Goal: Transaction & Acquisition: Purchase product/service

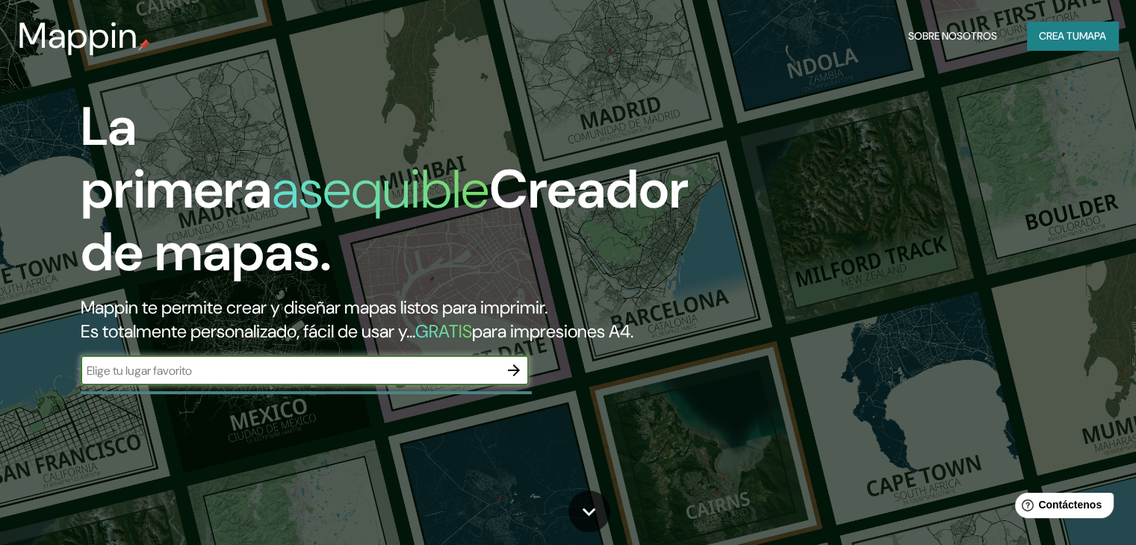
click at [166, 385] on div "​" at bounding box center [305, 371] width 448 height 30
type input "zacatlan puebla"
click at [1061, 37] on font "Crea tu" at bounding box center [1059, 35] width 40 height 13
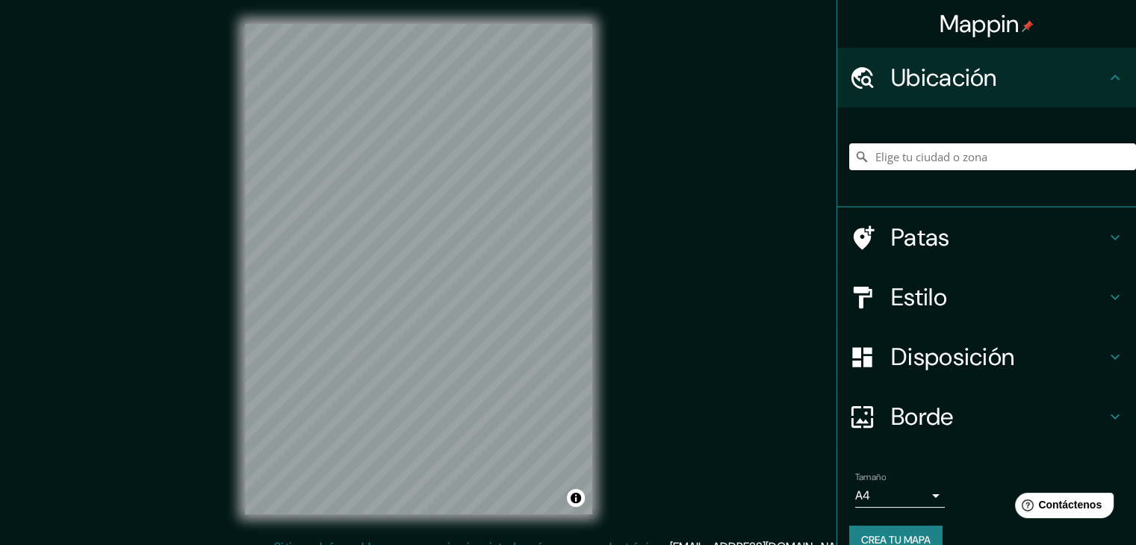
click at [996, 147] on input "Elige tu ciudad o zona" at bounding box center [992, 156] width 287 height 27
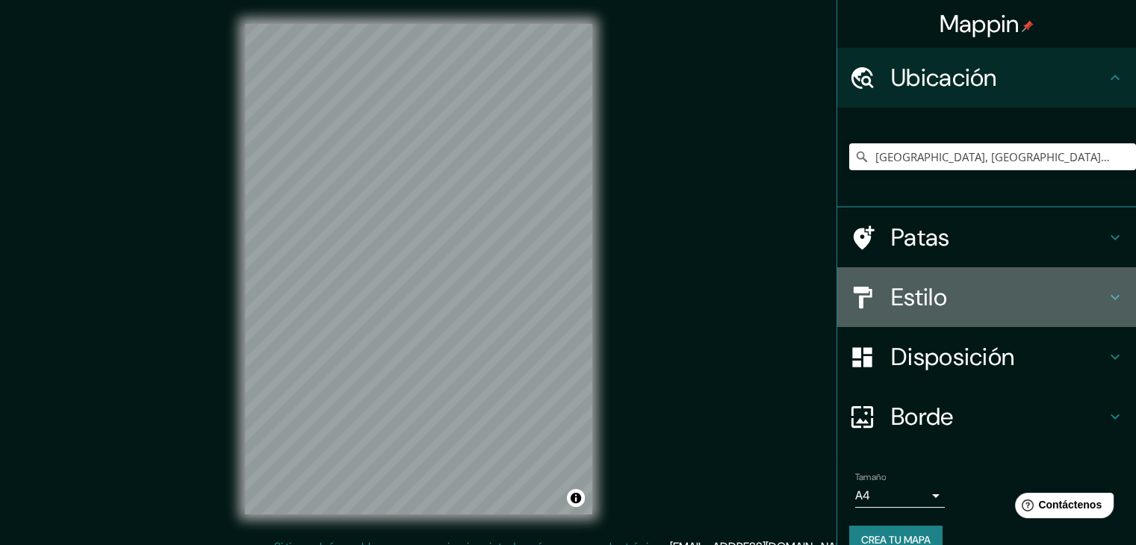
click at [924, 298] on font "Estilo" at bounding box center [919, 297] width 56 height 31
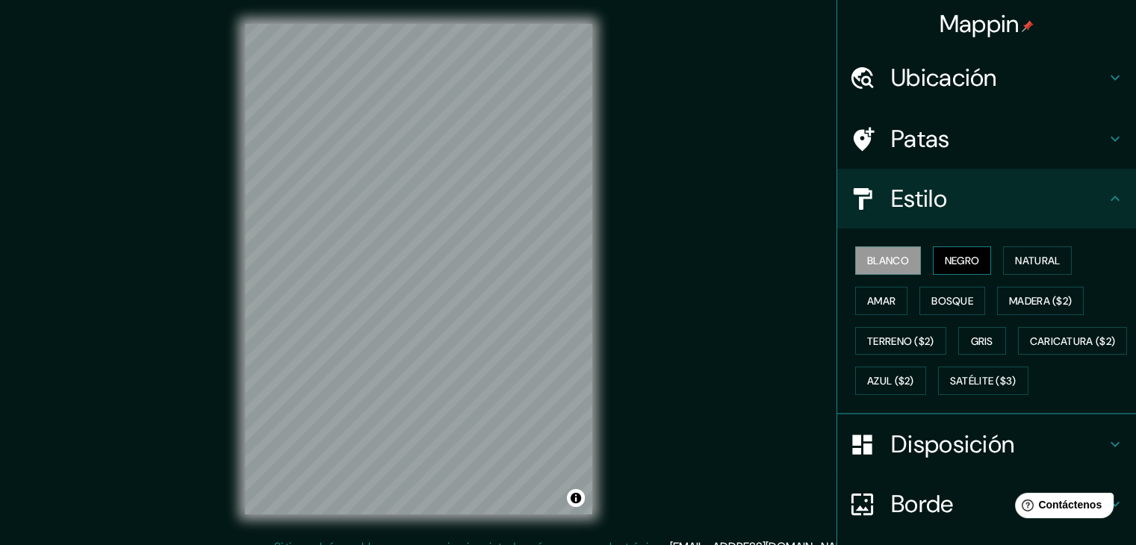
click at [945, 260] on font "Negro" at bounding box center [962, 260] width 35 height 13
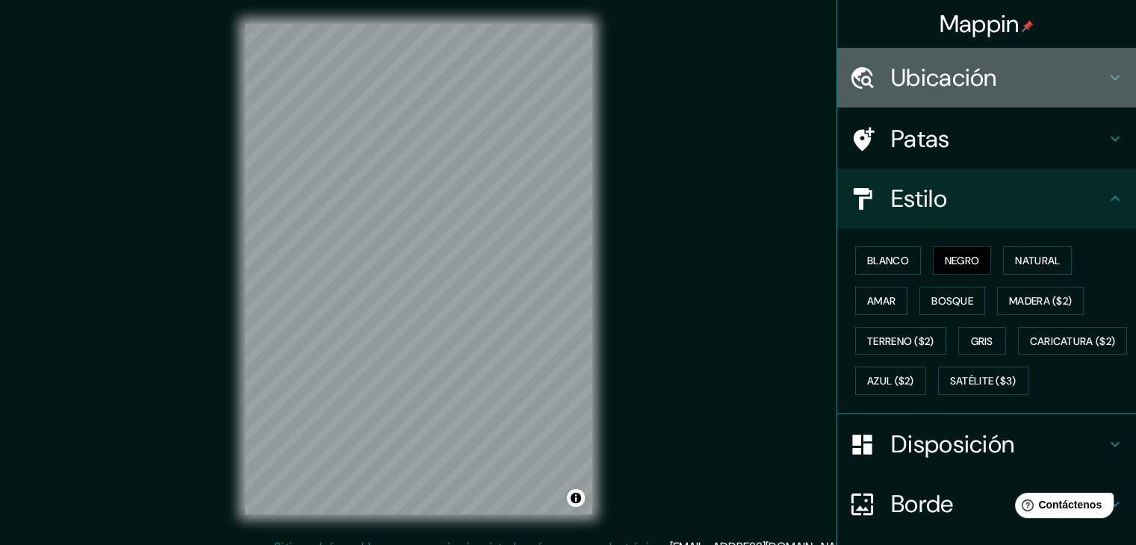
click at [951, 91] on font "Ubicación" at bounding box center [944, 77] width 106 height 31
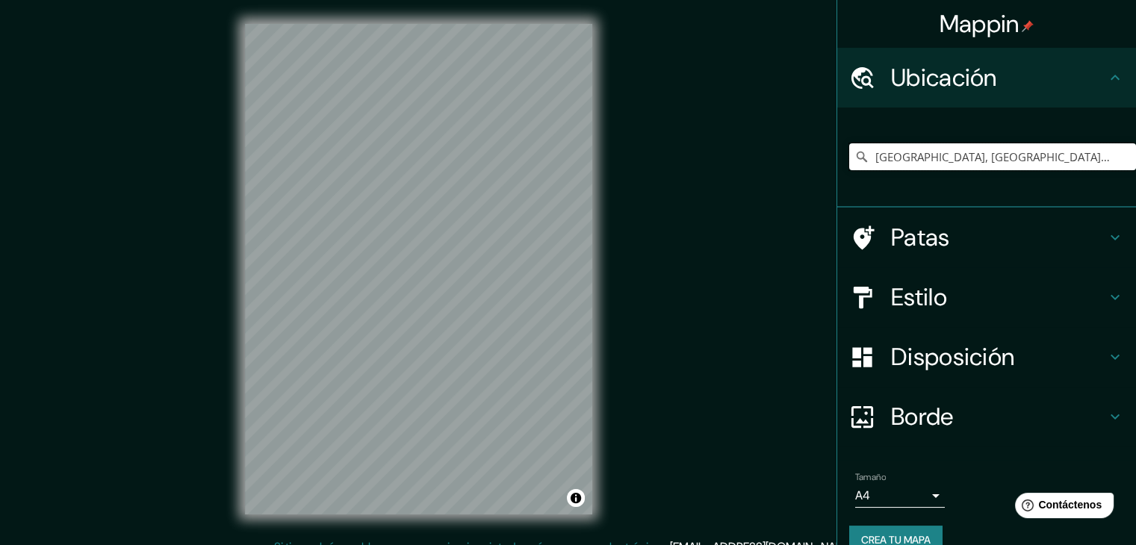
drag, startPoint x: 991, startPoint y: 165, endPoint x: 765, endPoint y: 120, distance: 230.7
click at [756, 124] on div "Mappin Ubicación Zacatlán, Puebla, México Patas Estilo Disposición Borde Elige …" at bounding box center [568, 281] width 1136 height 562
paste input "Candido Cruz, Tlatempa, Pue."
type input "Calle Cándido Cruz, 73310 Zacatlán, Puebla, México"
click at [849, 294] on icon at bounding box center [862, 298] width 26 height 26
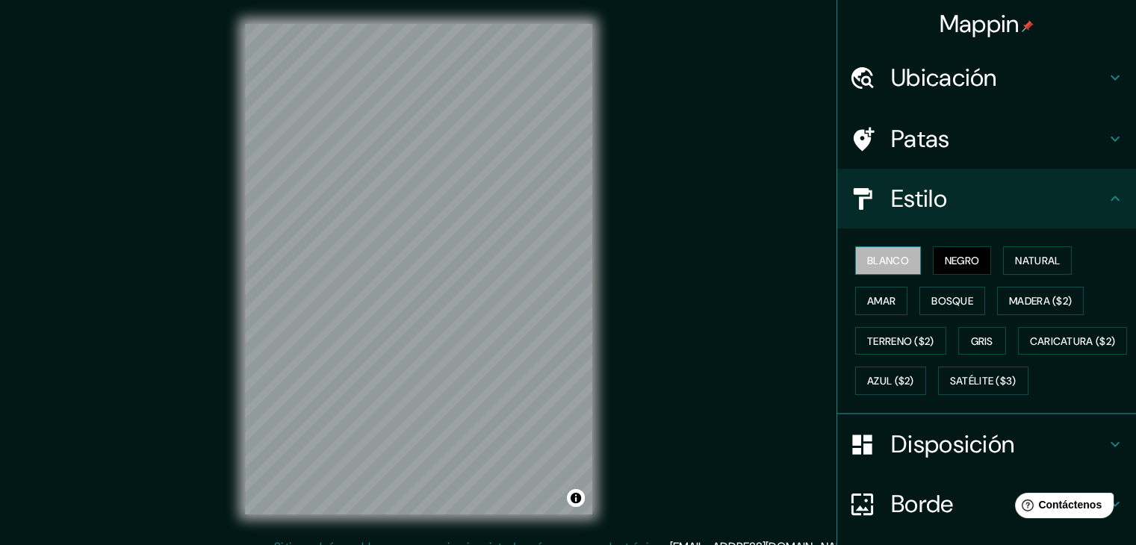
click at [867, 257] on font "Blanco" at bounding box center [888, 260] width 42 height 13
click at [729, 288] on div "Mappin Ubicación Calle Cándido Cruz, 73310 Zacatlán, Puebla, México Calle Cándi…" at bounding box center [568, 281] width 1136 height 562
click at [928, 81] on font "Ubicación" at bounding box center [944, 77] width 106 height 31
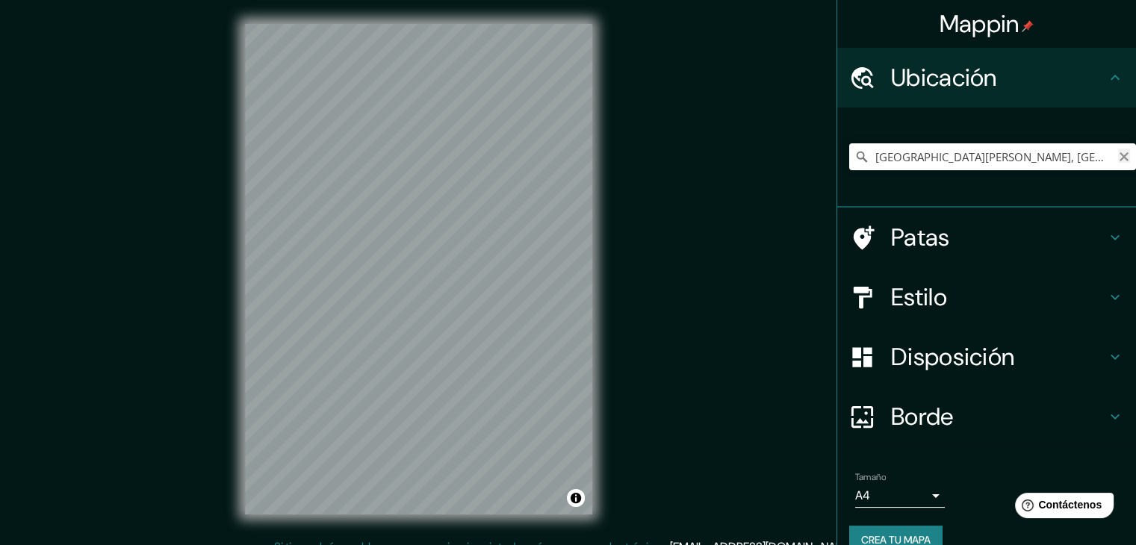
click at [1118, 157] on icon "Claro" at bounding box center [1124, 157] width 12 height 12
paste input "Gustavo Díaz Ordaz, Teotlalpan, Chignahuapan, Pue."
type input "Calle Gustavo Díaz Ordaz, 73300 Chignahuapan, Puebla, México"
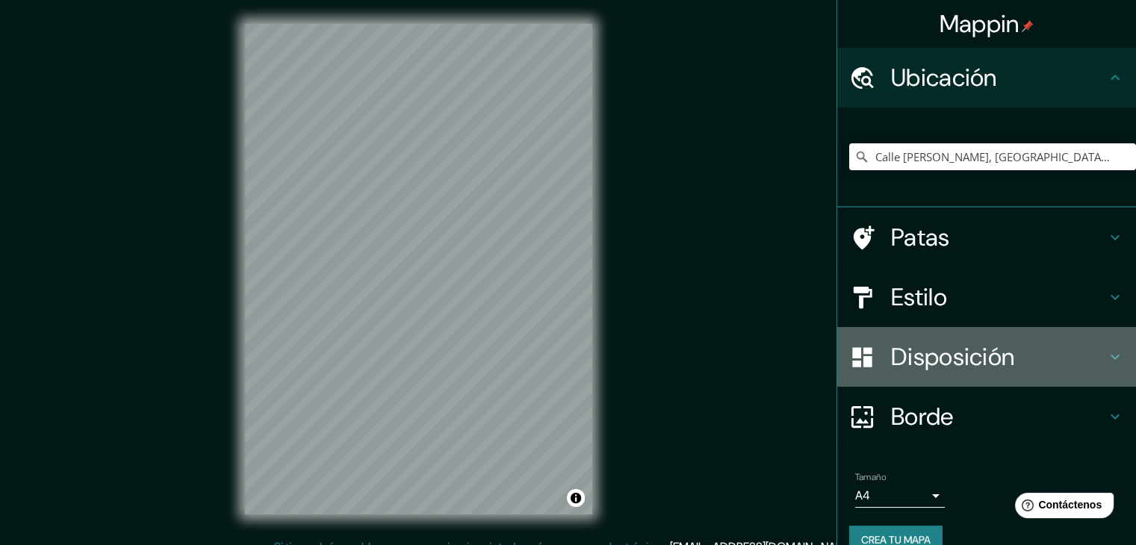
click at [897, 368] on font "Disposición" at bounding box center [952, 356] width 123 height 31
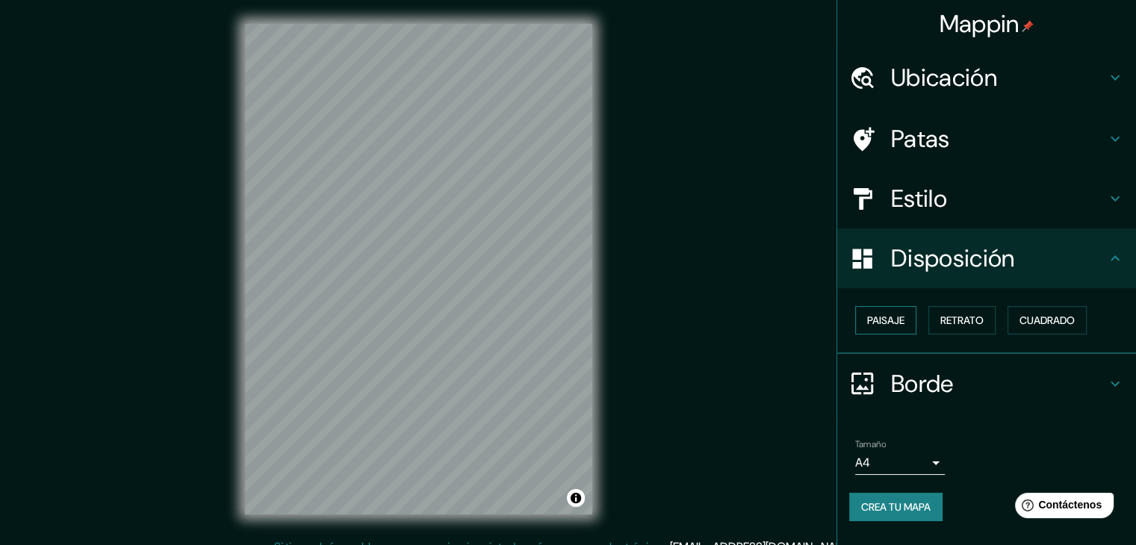
click at [896, 321] on font "Paisaje" at bounding box center [885, 320] width 37 height 13
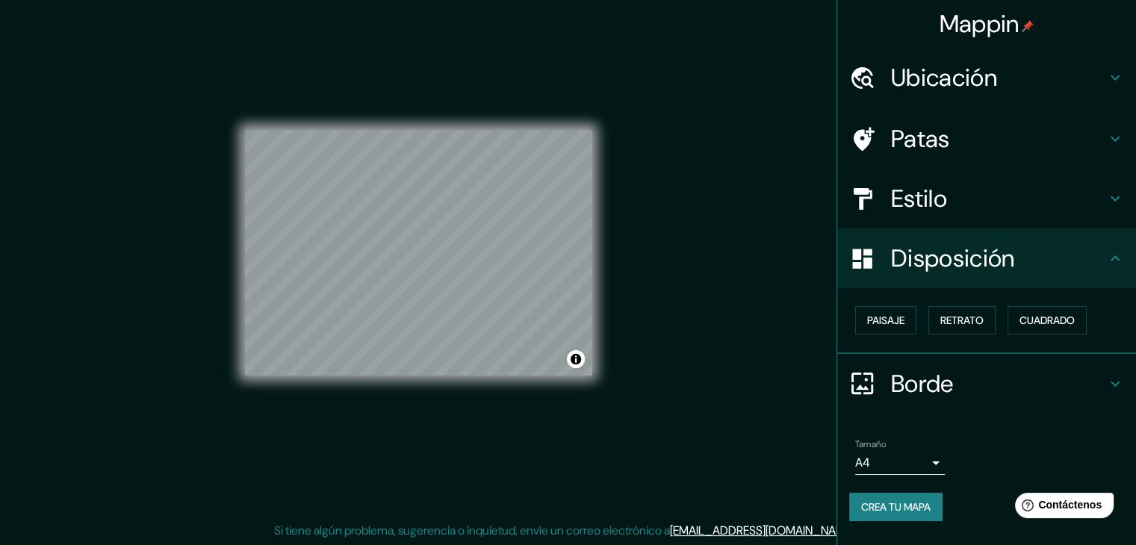
scroll to position [17, 0]
click at [875, 500] on font "Crea tu mapa" at bounding box center [895, 506] width 69 height 13
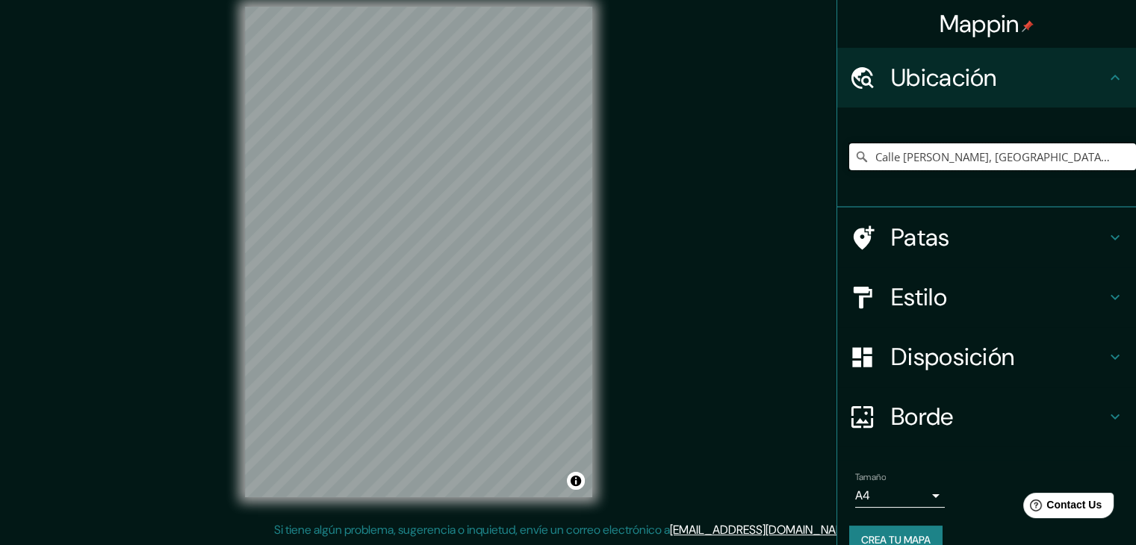
click at [910, 152] on input "Calle Gustavo Díaz Ordaz, 73300 Chignahuapan, Puebla, México" at bounding box center [992, 156] width 287 height 27
click at [863, 152] on input "Calle Gustavo Díaz Ordaz, 73300 Chignahuapan, Puebla, México" at bounding box center [992, 156] width 287 height 27
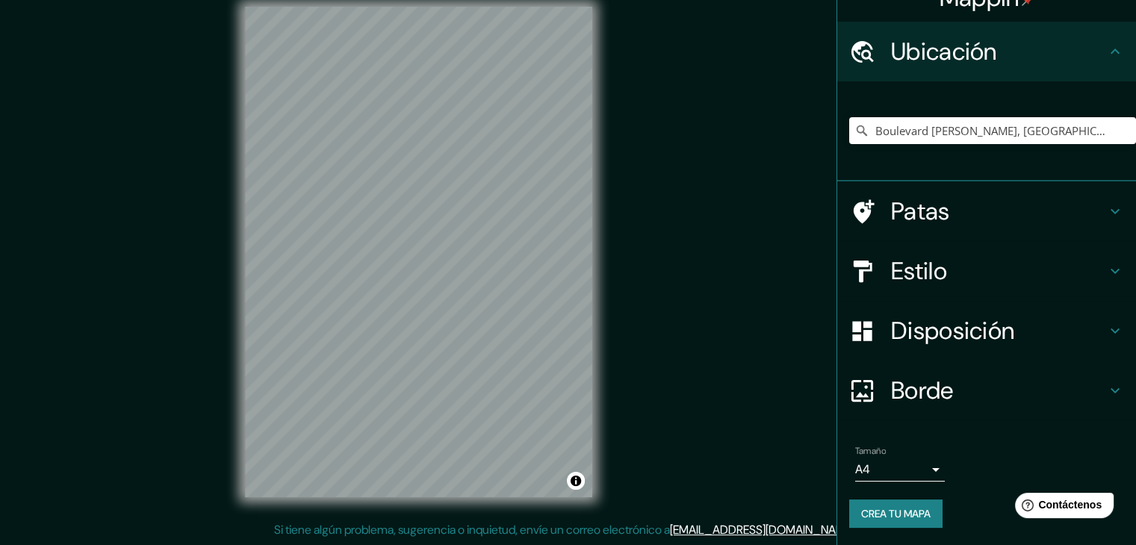
click at [989, 380] on h4 "Borde" at bounding box center [998, 391] width 215 height 30
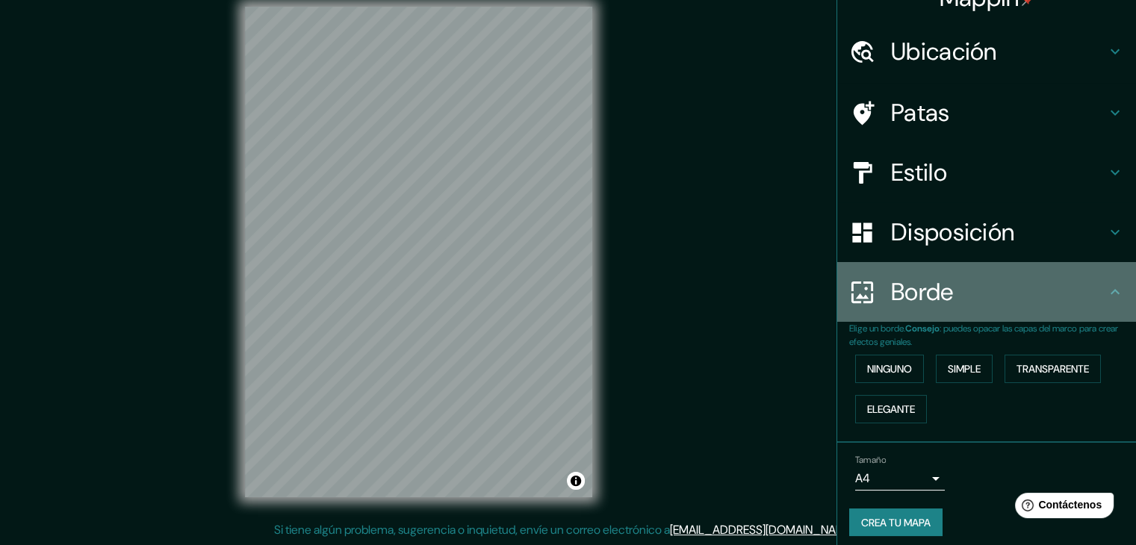
click at [992, 308] on div "Borde" at bounding box center [986, 292] width 299 height 60
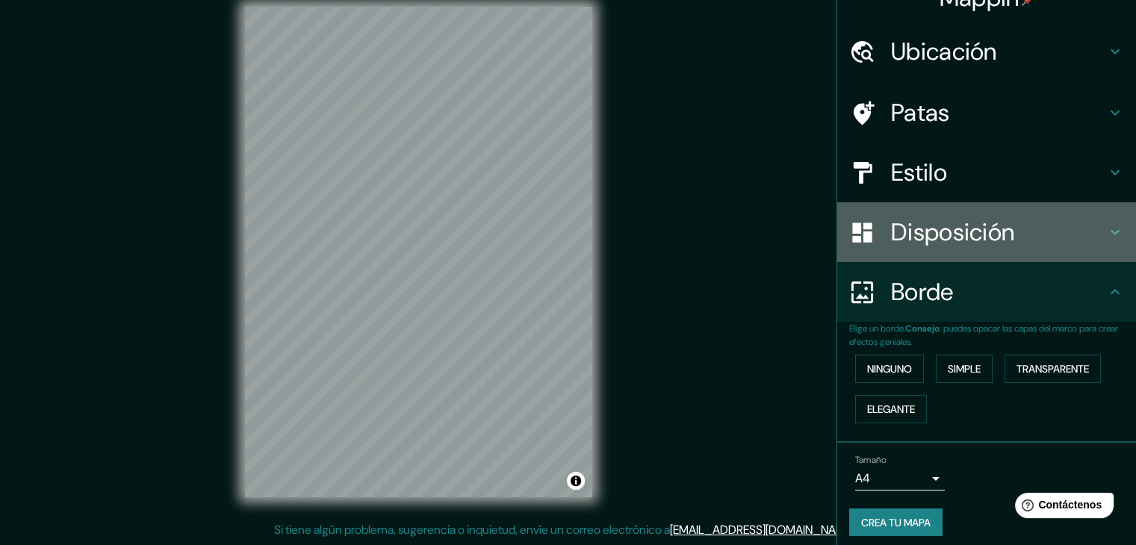
click at [988, 243] on font "Disposición" at bounding box center [952, 232] width 123 height 31
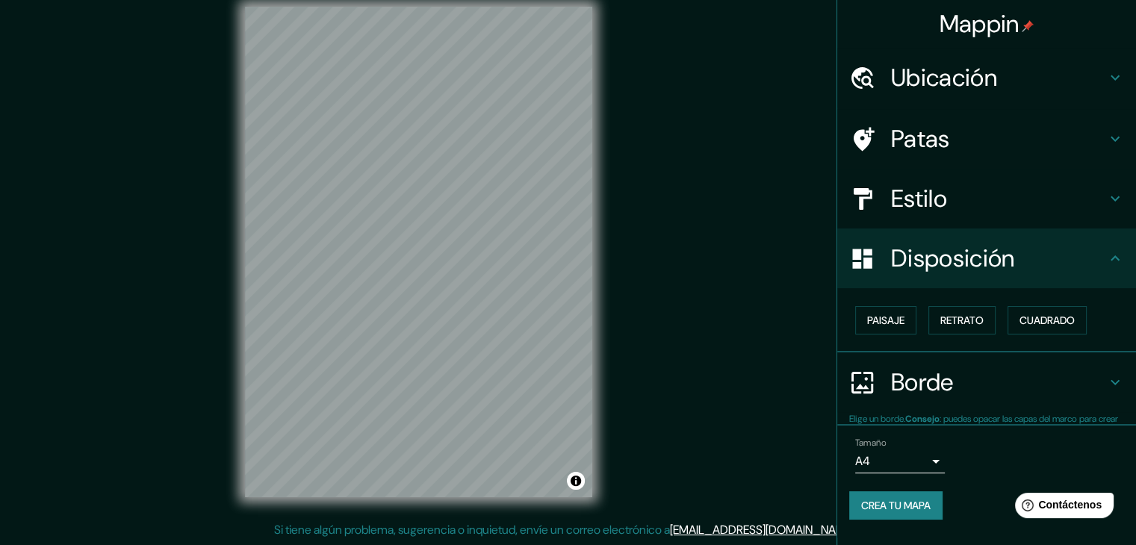
scroll to position [0, 0]
click at [965, 320] on font "Retrato" at bounding box center [961, 320] width 43 height 13
click at [1017, 321] on button "Cuadrado" at bounding box center [1047, 320] width 79 height 28
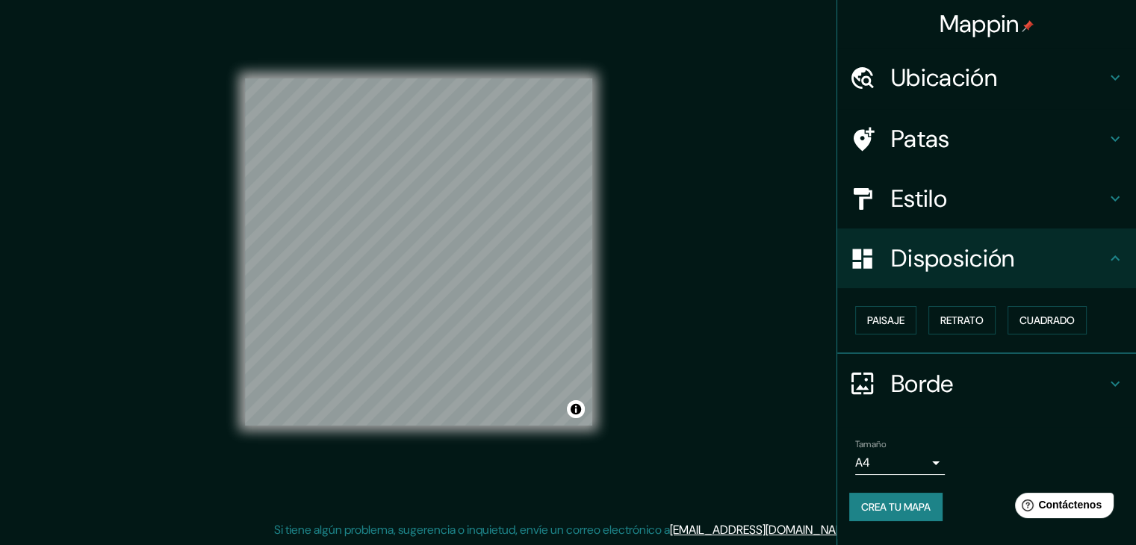
click at [480, 426] on div "© Mapbox © OpenStreetMap Mejorar este mapa" at bounding box center [418, 252] width 347 height 491
click at [922, 84] on font "Ubicación" at bounding box center [944, 77] width 106 height 31
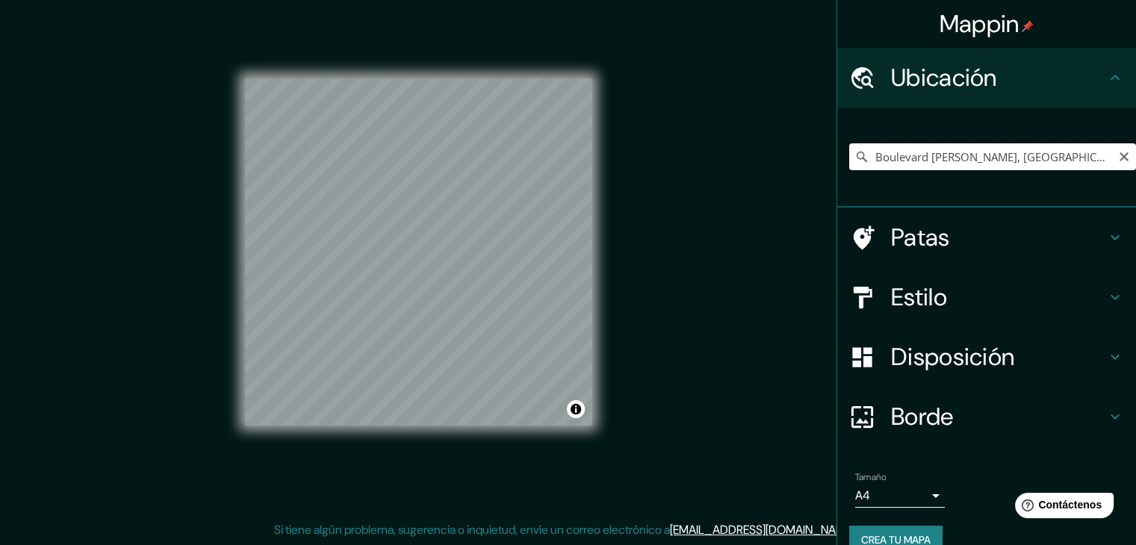
click at [864, 162] on input "Boulevard [PERSON_NAME], [GEOGRAPHIC_DATA], [GEOGRAPHIC_DATA], [GEOGRAPHIC_DATA]" at bounding box center [992, 156] width 287 height 27
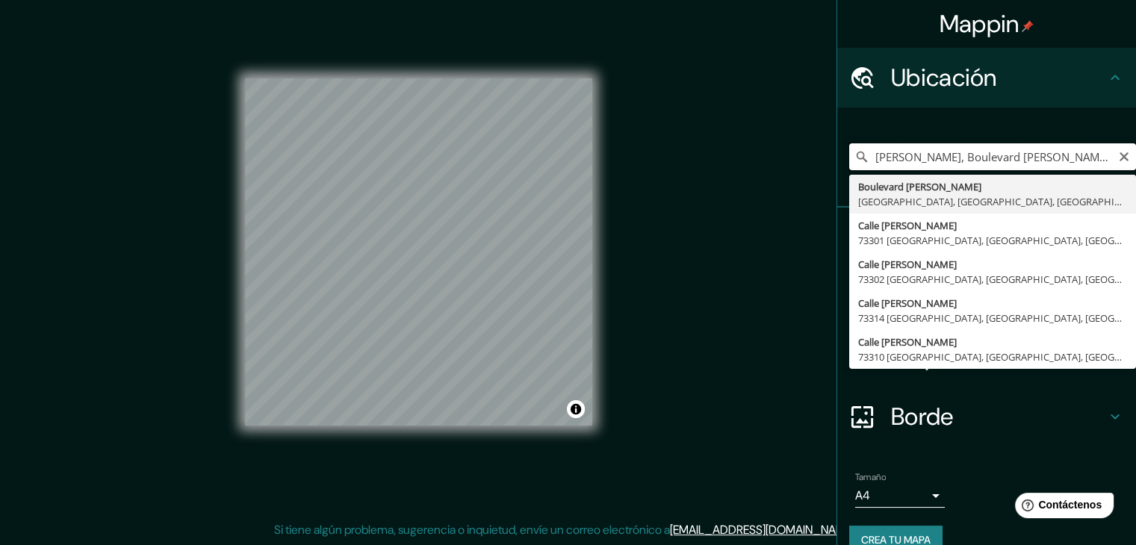
type input "Boulevard [PERSON_NAME], [GEOGRAPHIC_DATA], [GEOGRAPHIC_DATA], [GEOGRAPHIC_DATA]"
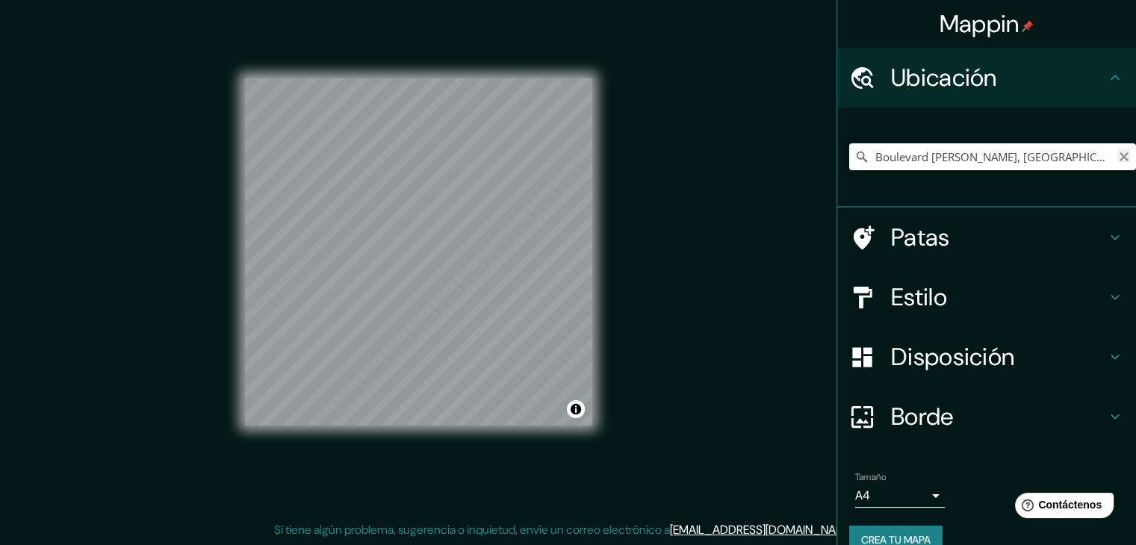
click at [1118, 153] on icon "Claro" at bounding box center [1124, 157] width 12 height 12
paste input "Cruz Roja Chignahuapan,"
drag, startPoint x: 866, startPoint y: 152, endPoint x: 1144, endPoint y: 152, distance: 277.9
click at [1135, 152] on html "Mappin Ubicación Calle Cruz Roja, 75063 Lafragua, Puebla, México Calle Cruz Roj…" at bounding box center [568, 255] width 1136 height 545
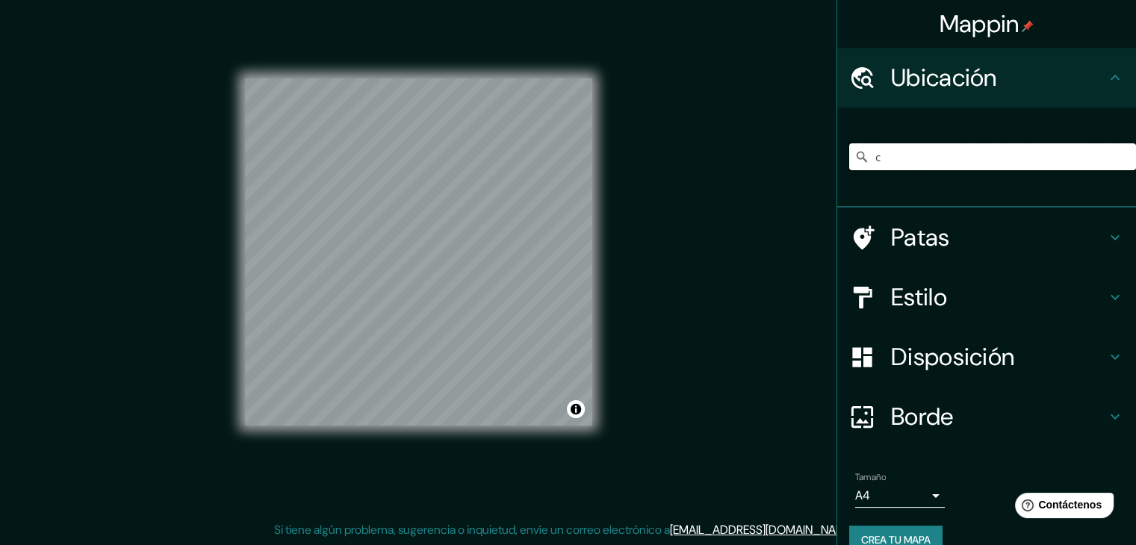
scroll to position [0, 0]
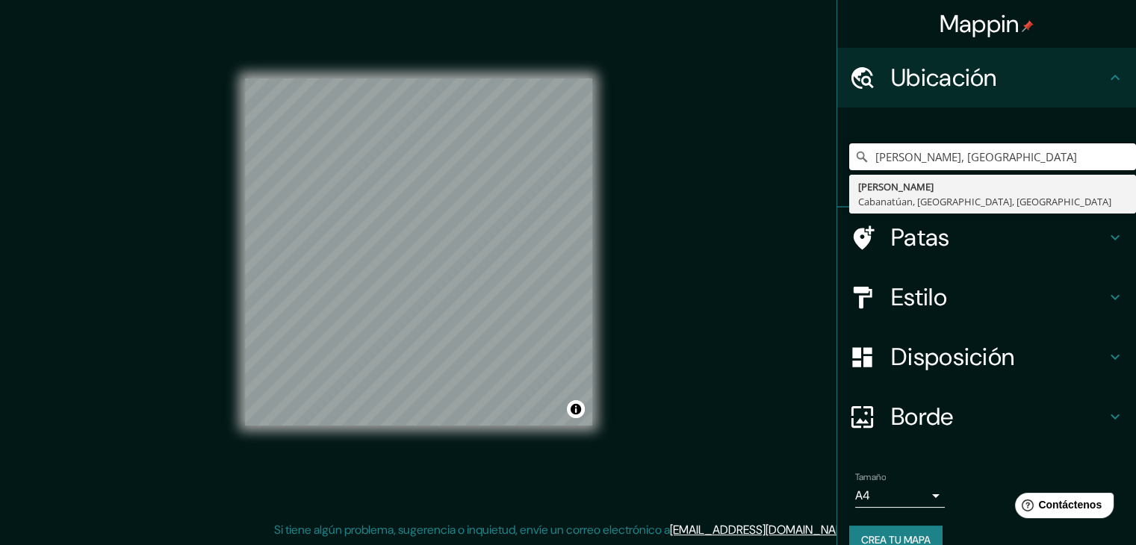
click at [345, 173] on div "Mappin Ubicación cruz roja, boulevard gustavc Cruz Roja Cabanatúan, Nueva Écija…" at bounding box center [568, 264] width 1136 height 562
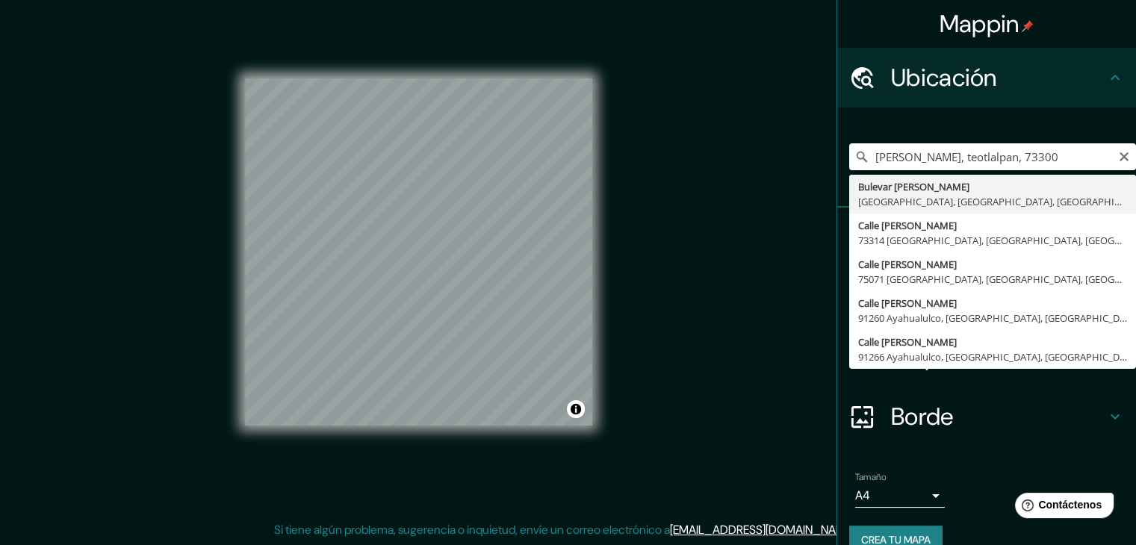
type input "Boulevard [PERSON_NAME], [GEOGRAPHIC_DATA], [GEOGRAPHIC_DATA], [GEOGRAPHIC_DATA]"
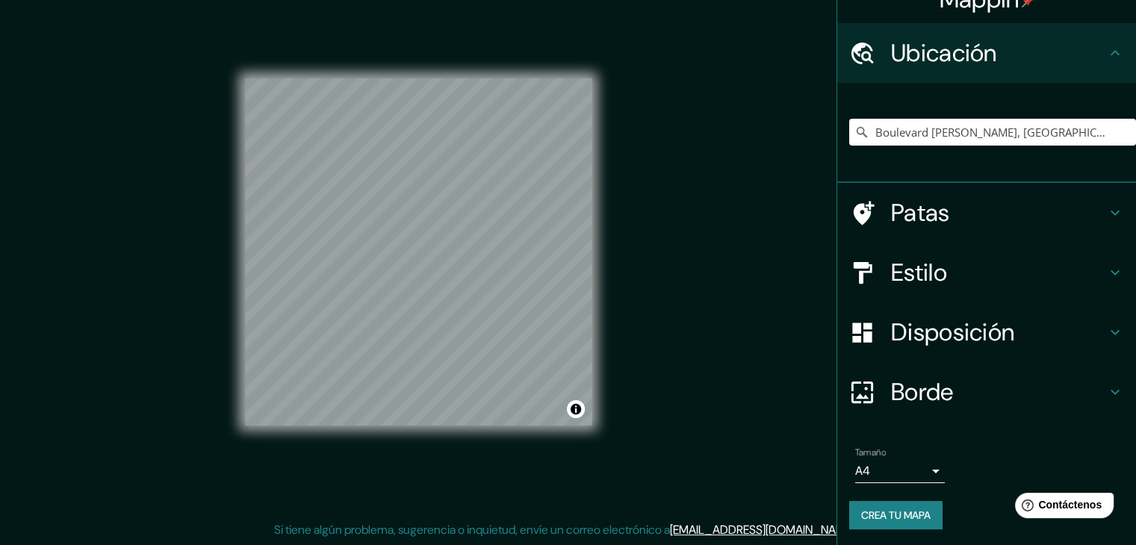
scroll to position [26, 0]
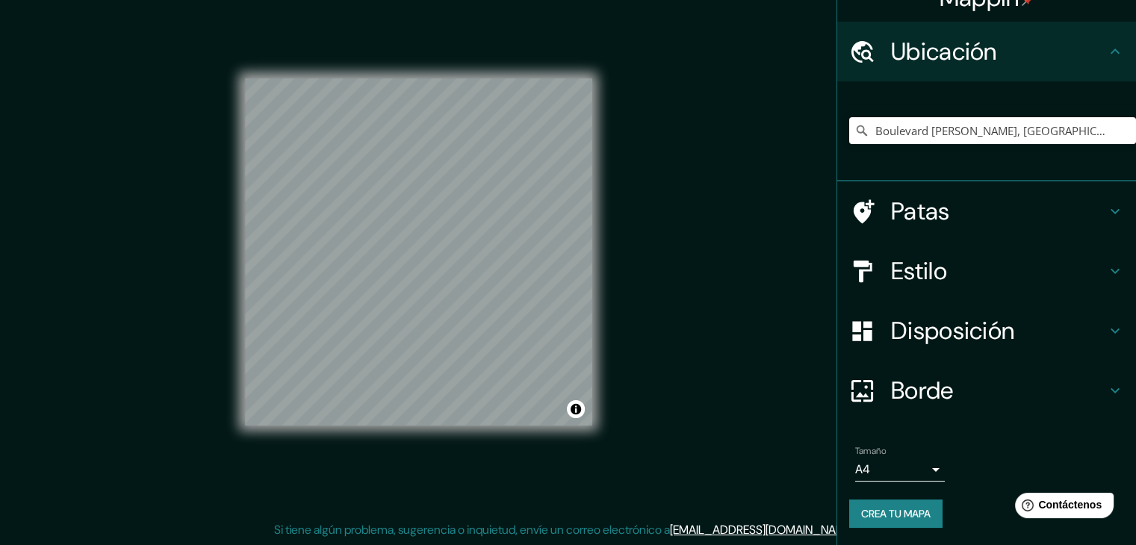
click at [867, 462] on body "Mappin Ubicación Boulevard Gustavo Díaz Ordaz, 73300 Chignahuapan, Puebla, Méxi…" at bounding box center [568, 255] width 1136 height 545
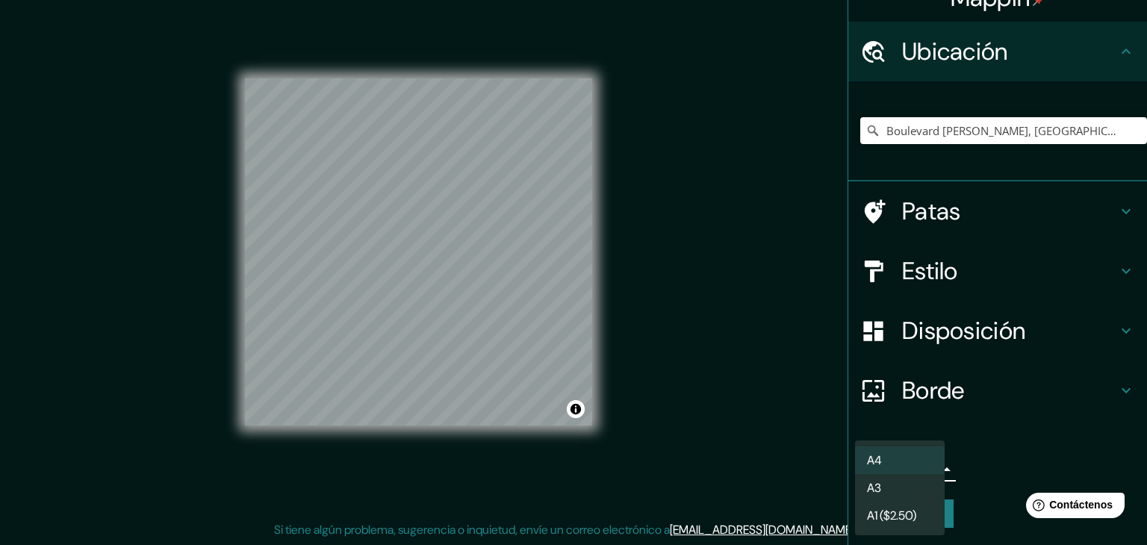
click at [869, 464] on font "A4" at bounding box center [874, 461] width 15 height 16
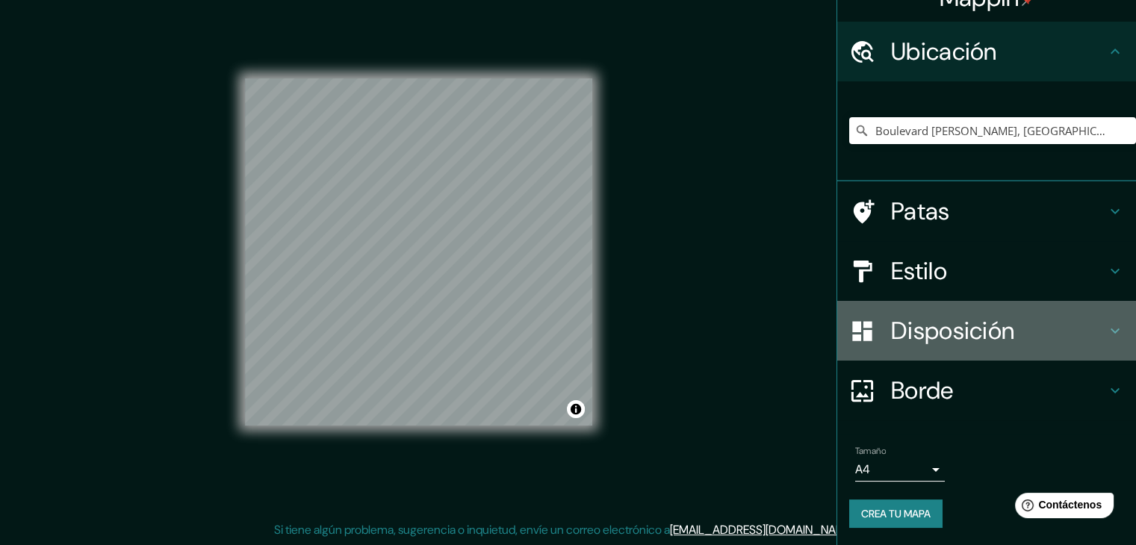
click at [891, 338] on font "Disposición" at bounding box center [952, 330] width 123 height 31
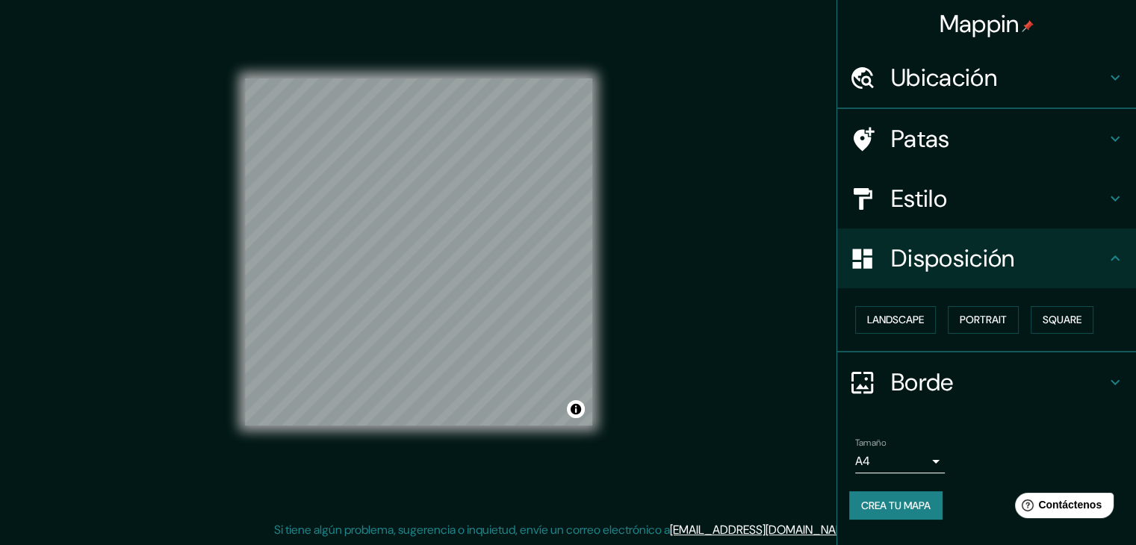
scroll to position [0, 0]
click at [884, 506] on font "Crea tu mapa" at bounding box center [895, 506] width 69 height 13
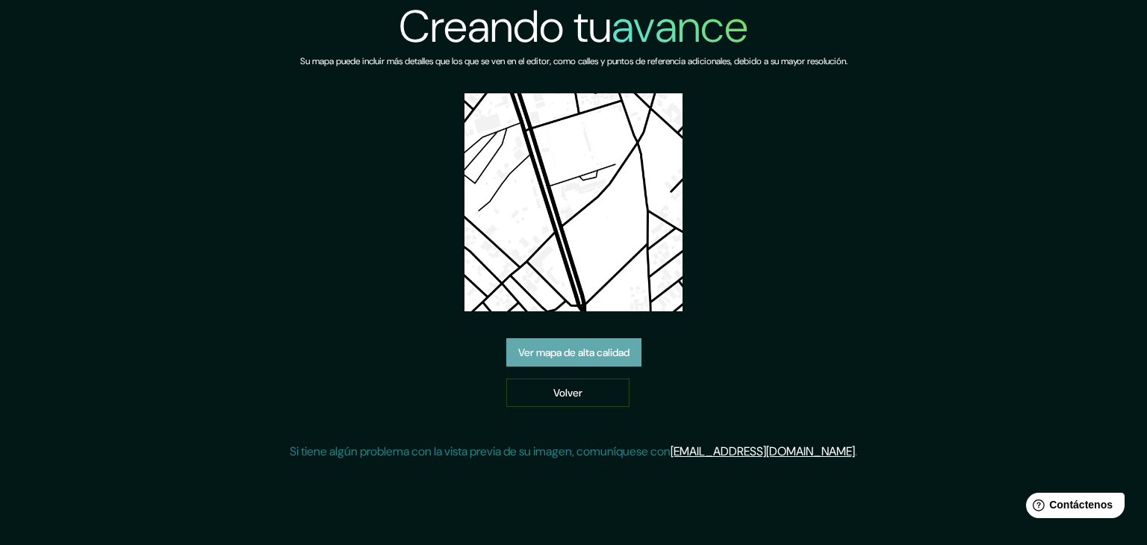
click at [581, 359] on font "Ver mapa de alta calidad" at bounding box center [573, 352] width 111 height 13
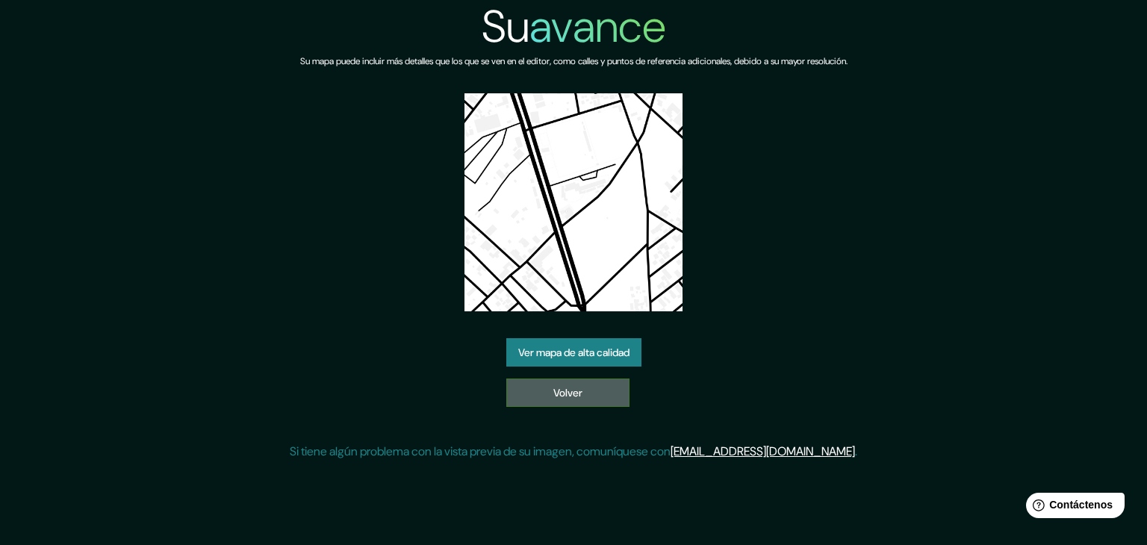
click at [567, 393] on font "Volver" at bounding box center [567, 392] width 29 height 13
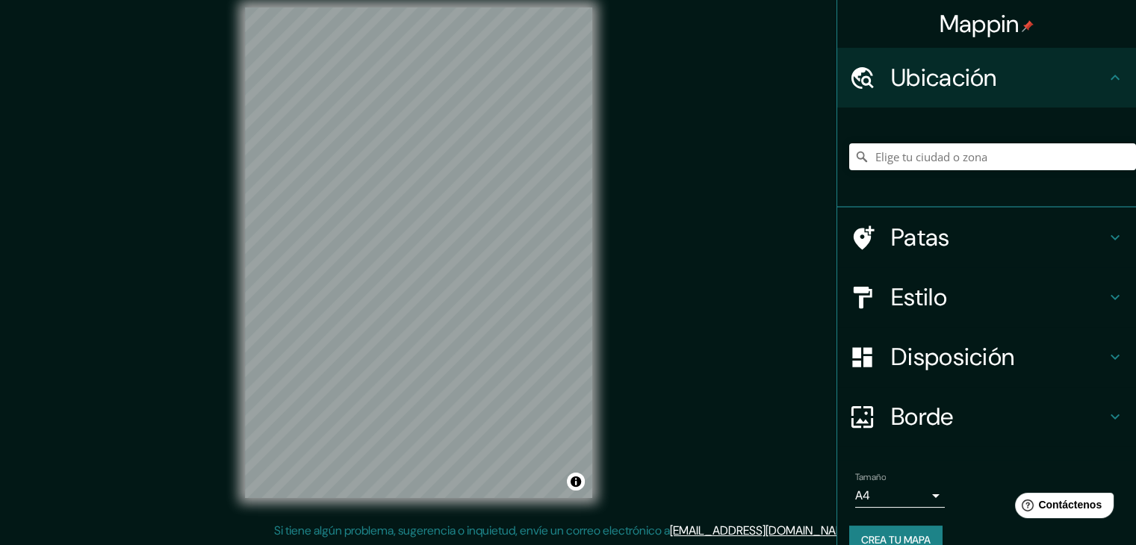
scroll to position [17, 0]
click at [927, 160] on input "Elige tu ciudad o zona" at bounding box center [992, 156] width 287 height 27
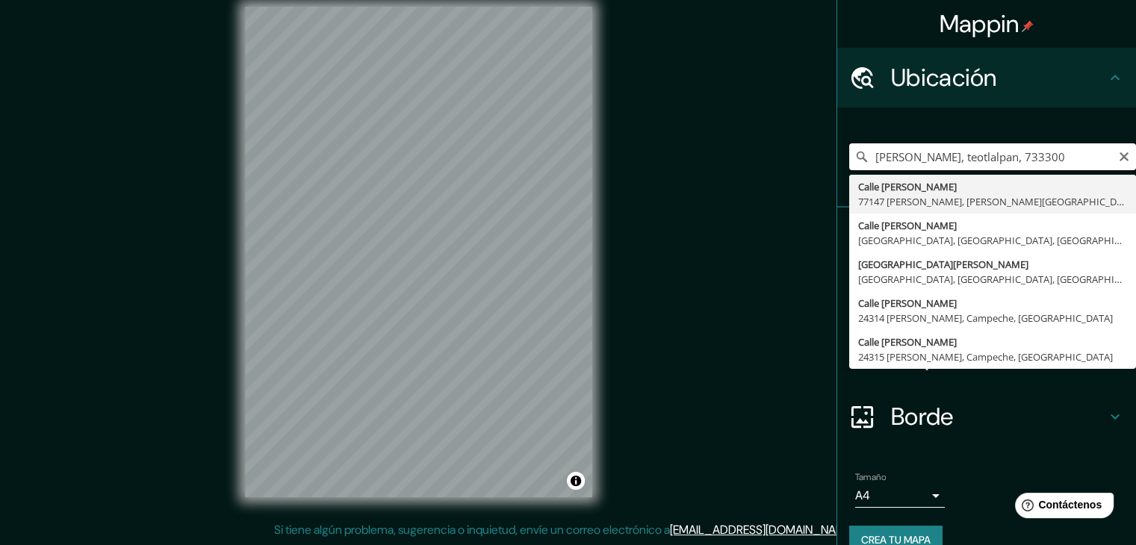
click at [1045, 159] on input "[PERSON_NAME], teotlalpan, 733300" at bounding box center [992, 156] width 287 height 27
type input "Boulevard [PERSON_NAME], [GEOGRAPHIC_DATA], [GEOGRAPHIC_DATA], [GEOGRAPHIC_DATA]"
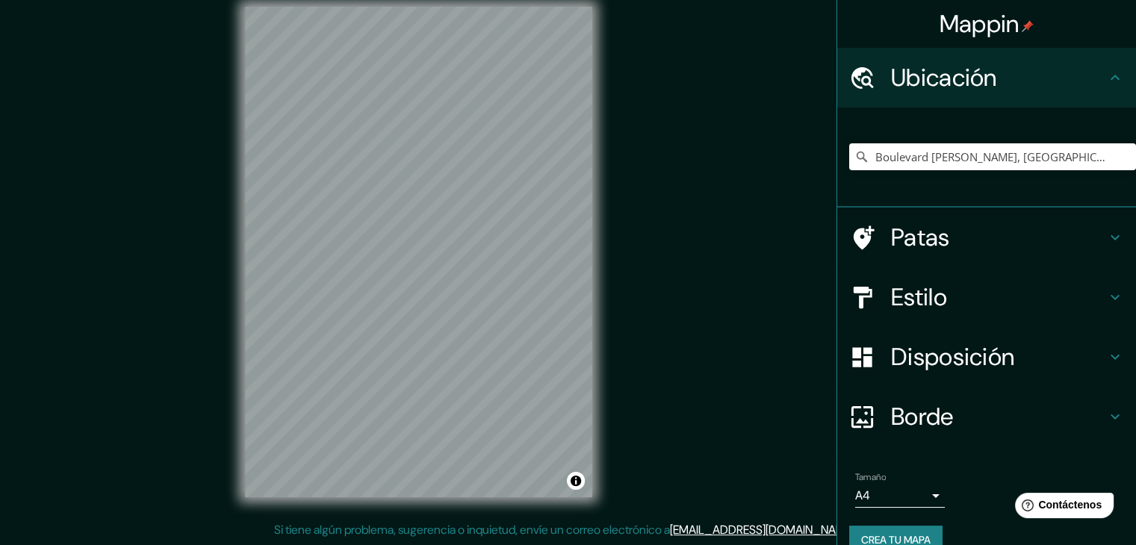
click at [867, 344] on div at bounding box center [870, 357] width 42 height 26
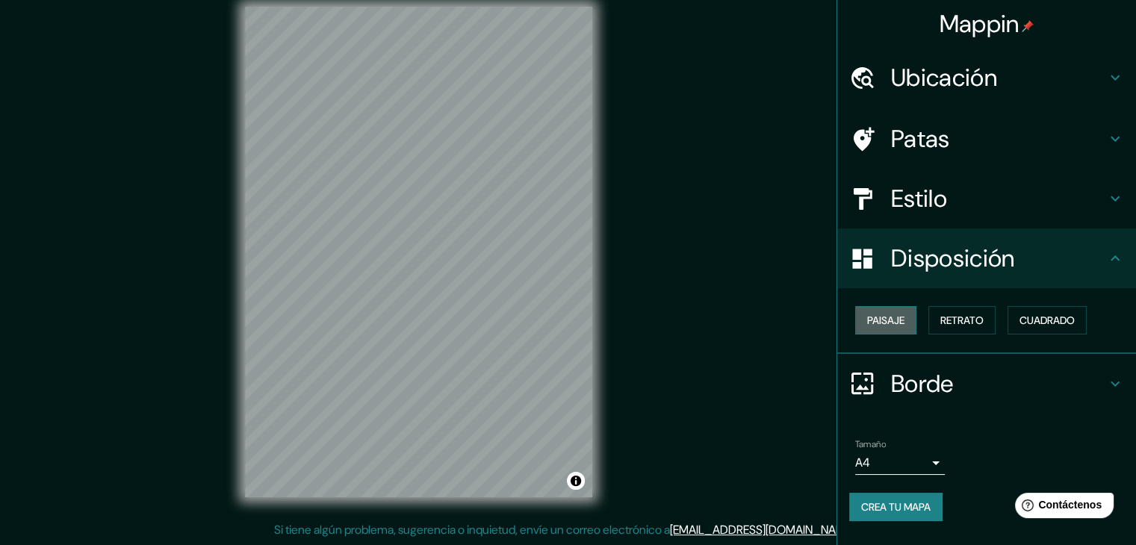
click at [872, 329] on font "Paisaje" at bounding box center [885, 320] width 37 height 19
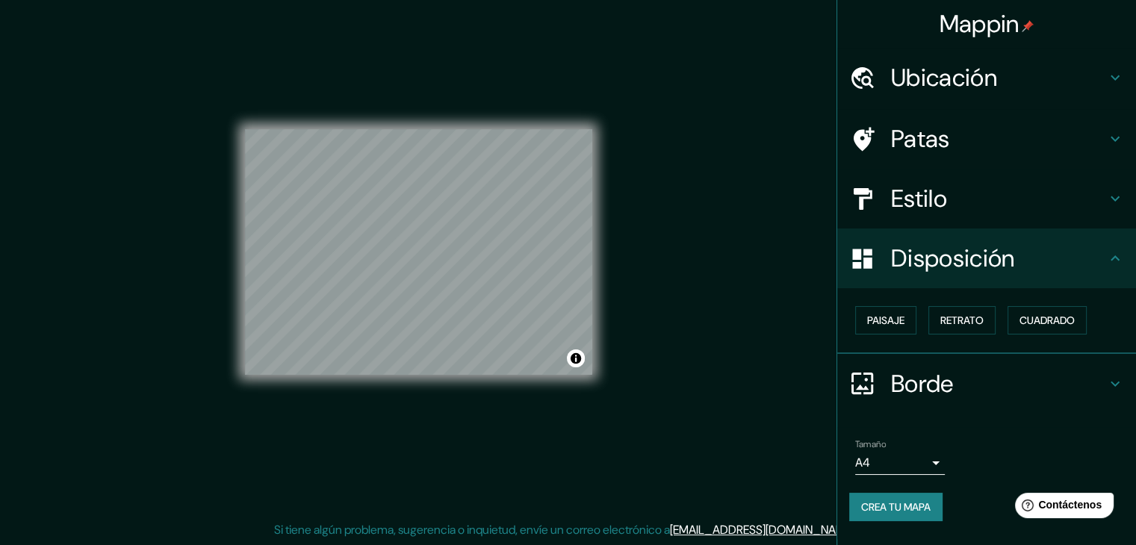
click at [1052, 259] on h4 "Disposición" at bounding box center [998, 258] width 215 height 30
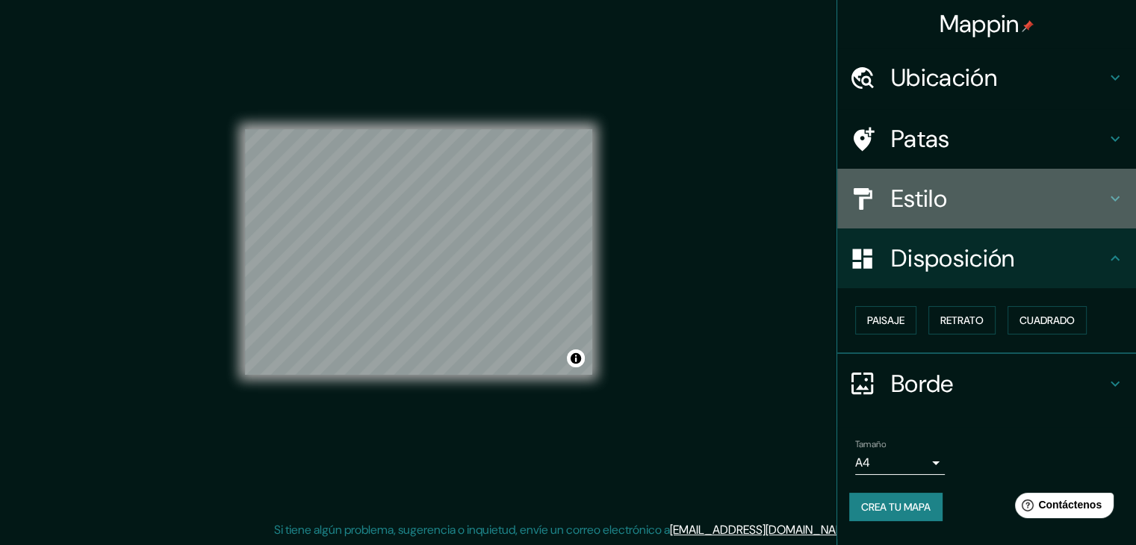
click at [1034, 198] on h4 "Estilo" at bounding box center [998, 199] width 215 height 30
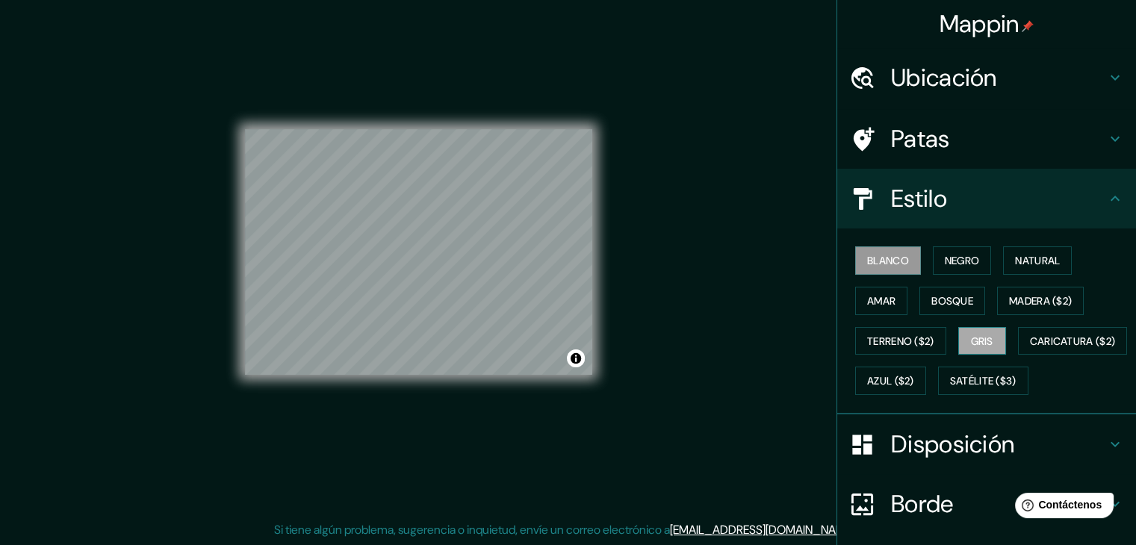
click at [962, 336] on button "Gris" at bounding box center [982, 341] width 48 height 28
click at [877, 258] on font "Blanco" at bounding box center [888, 260] width 42 height 13
click at [933, 261] on button "Negro" at bounding box center [962, 260] width 59 height 28
click at [958, 337] on button "Gris" at bounding box center [982, 341] width 48 height 28
click at [1016, 258] on font "Natural" at bounding box center [1037, 260] width 45 height 13
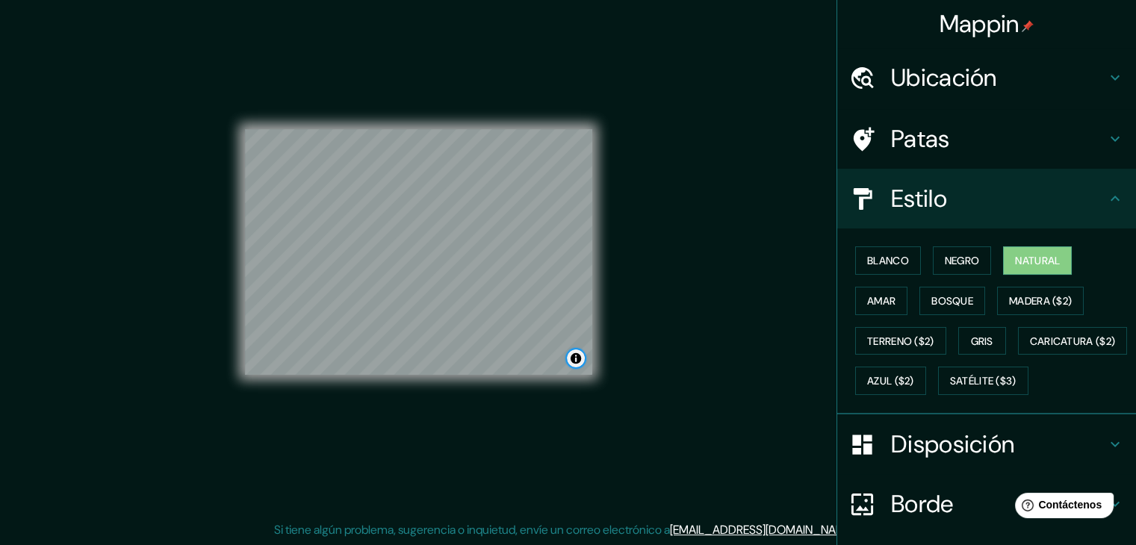
click at [577, 364] on button "Activar o desactivar atribución" at bounding box center [576, 359] width 18 height 18
click at [630, 364] on div "Mappin Ubicación Boulevard [PERSON_NAME], [GEOGRAPHIC_DATA], [GEOGRAPHIC_DATA],…" at bounding box center [568, 264] width 1136 height 562
click at [977, 335] on font "Gris" at bounding box center [982, 341] width 22 height 13
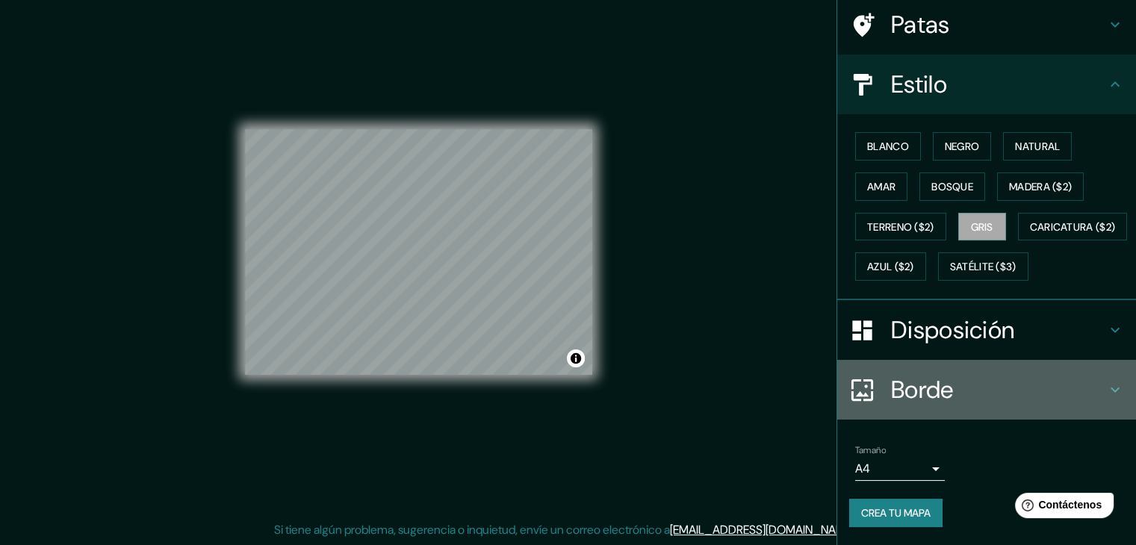
click at [891, 391] on font "Borde" at bounding box center [922, 389] width 63 height 31
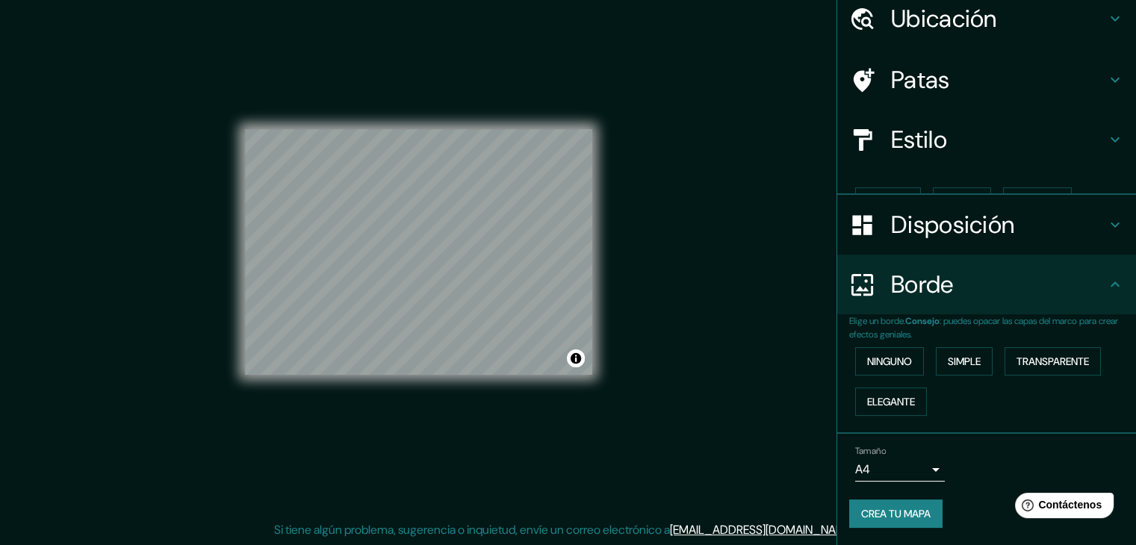
scroll to position [34, 0]
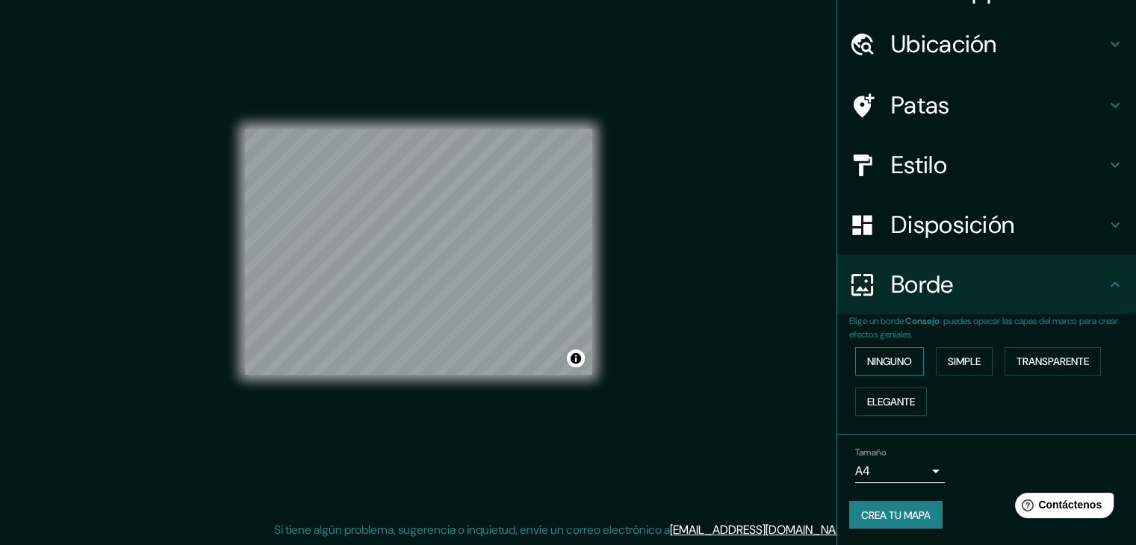
click at [881, 365] on font "Ninguno" at bounding box center [889, 361] width 45 height 13
click at [950, 359] on font "Simple" at bounding box center [964, 361] width 33 height 13
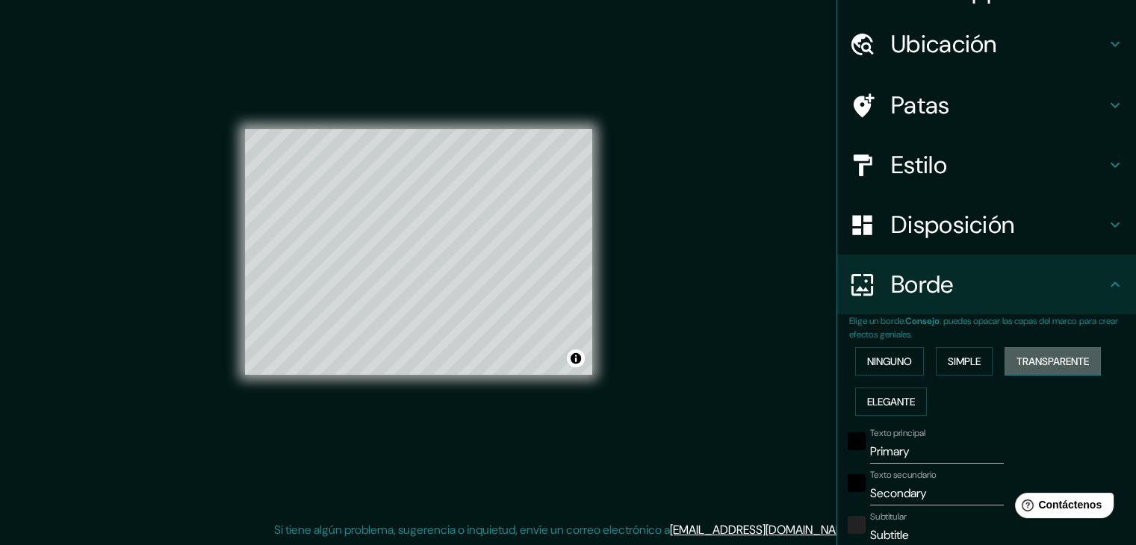
click at [1025, 362] on font "Transparente" at bounding box center [1053, 361] width 72 height 13
click at [892, 401] on font "Elegante" at bounding box center [891, 401] width 48 height 13
click at [869, 359] on font "Ninguno" at bounding box center [889, 361] width 45 height 13
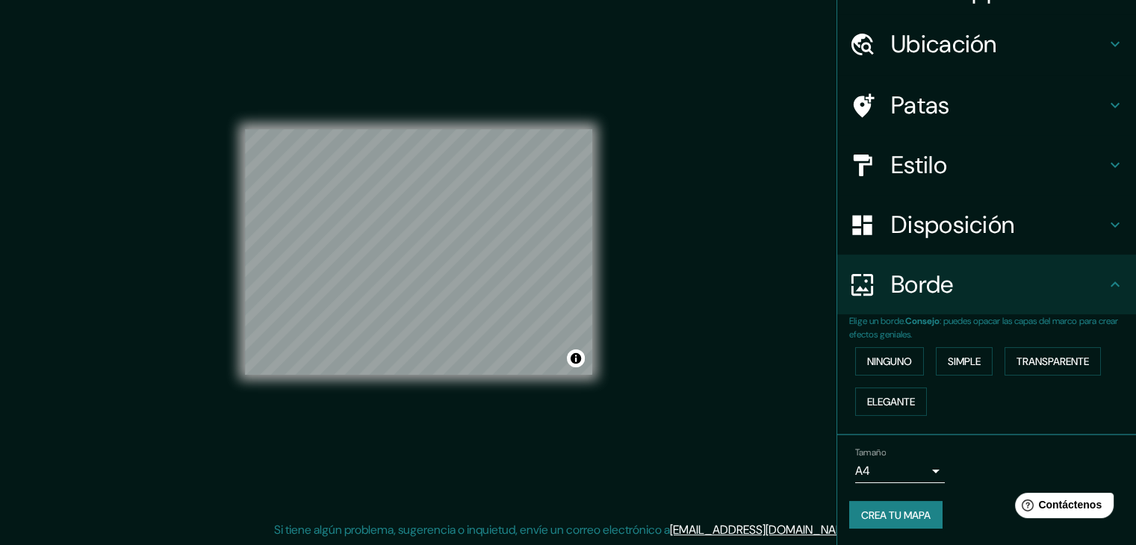
click at [928, 283] on font "Borde" at bounding box center [922, 284] width 63 height 31
click at [930, 282] on font "Borde" at bounding box center [922, 284] width 63 height 31
click at [1106, 276] on icon at bounding box center [1115, 285] width 18 height 18
click at [1106, 290] on icon at bounding box center [1115, 285] width 18 height 18
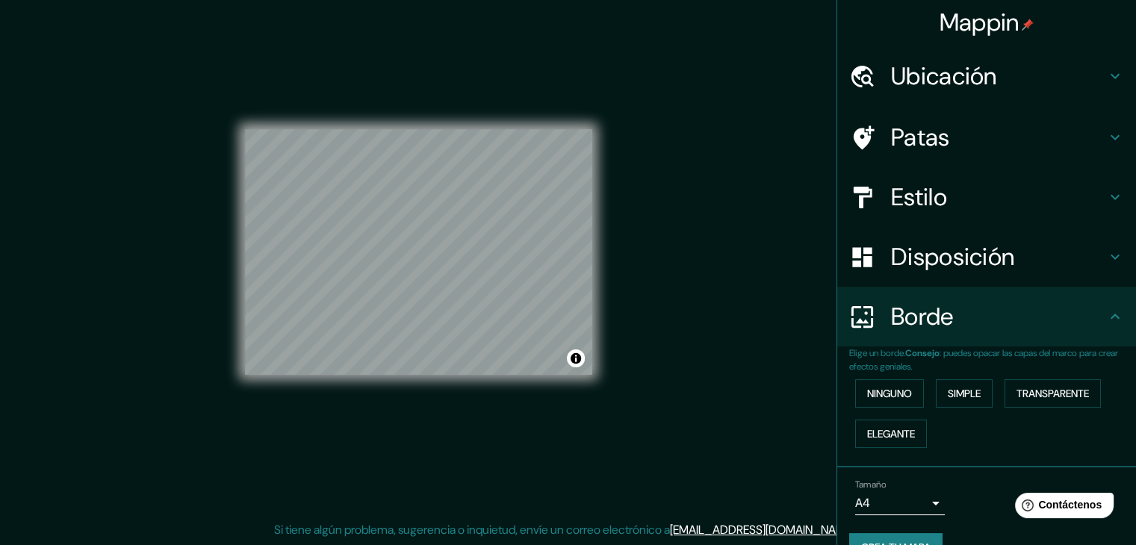
scroll to position [0, 0]
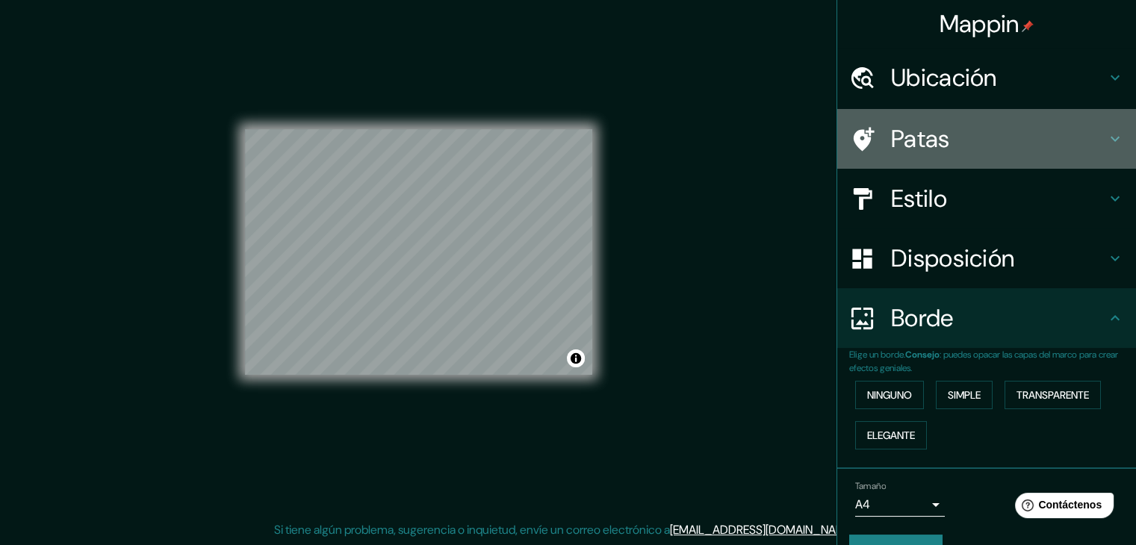
click at [939, 128] on h4 "Patas" at bounding box center [998, 139] width 215 height 30
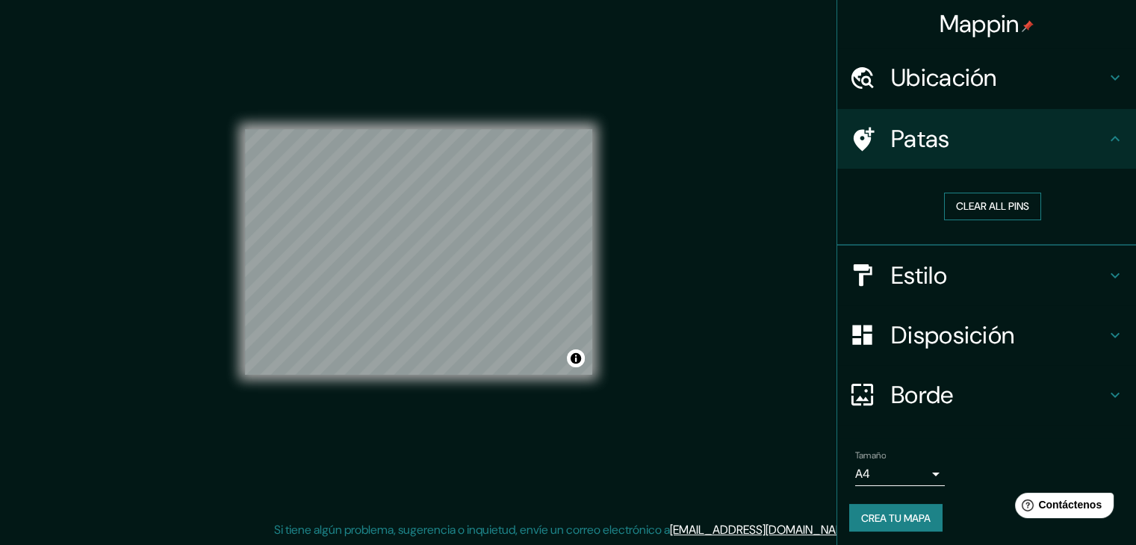
click at [954, 199] on button "Clear all pins" at bounding box center [992, 207] width 97 height 28
click at [978, 201] on button "Clear all pins" at bounding box center [992, 207] width 97 height 28
click at [972, 207] on button "Clear all pins" at bounding box center [992, 207] width 97 height 28
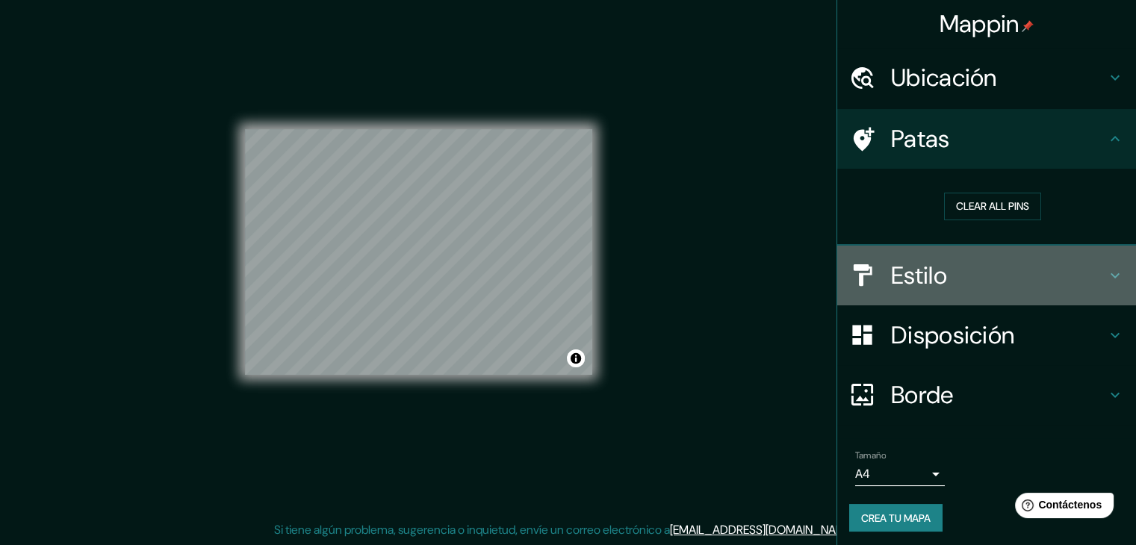
click at [910, 264] on font "Estilo" at bounding box center [919, 275] width 56 height 31
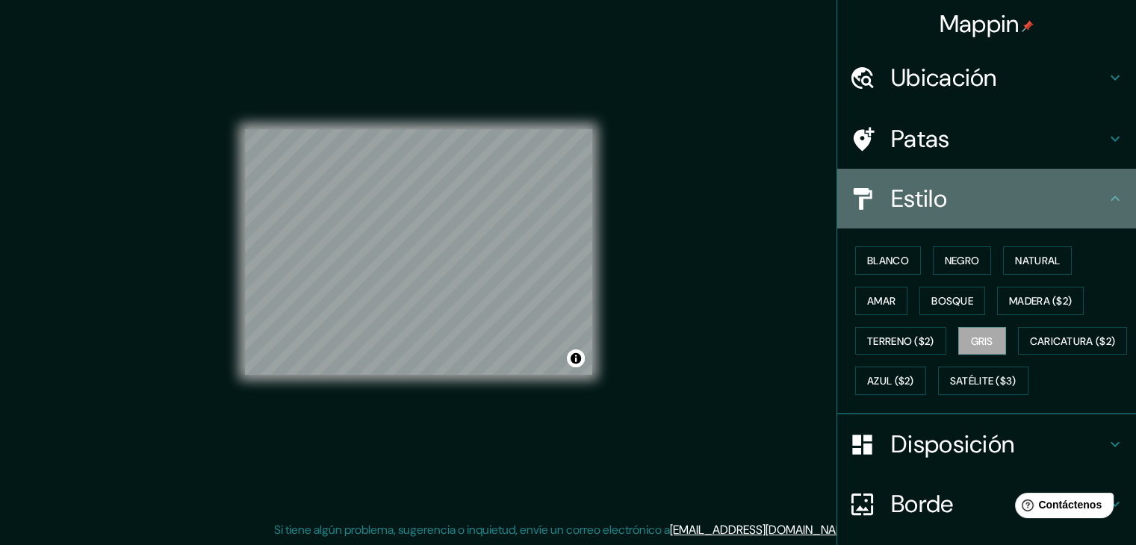
click at [914, 216] on div "Estilo" at bounding box center [986, 199] width 299 height 60
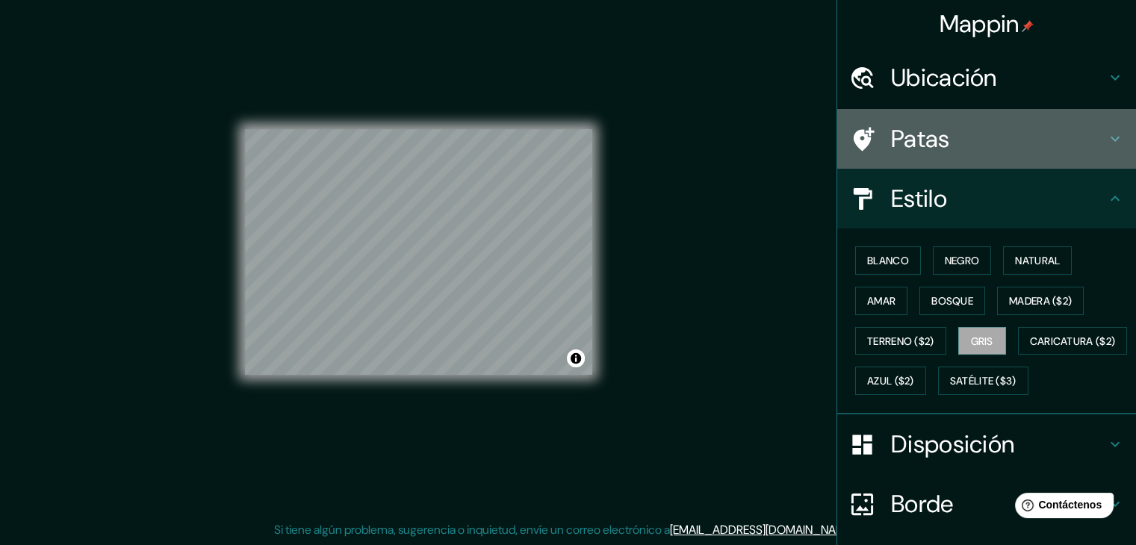
click at [923, 161] on div "Patas" at bounding box center [986, 139] width 299 height 60
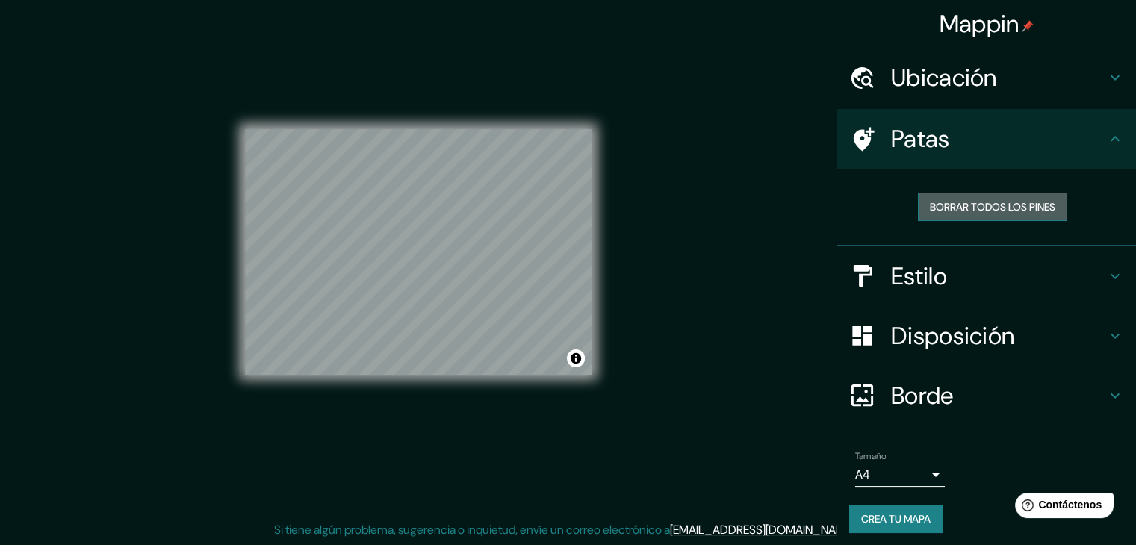
click at [937, 211] on font "Borrar todos los pines" at bounding box center [992, 206] width 125 height 13
click at [938, 208] on font "Borrar todos los pines" at bounding box center [992, 206] width 125 height 13
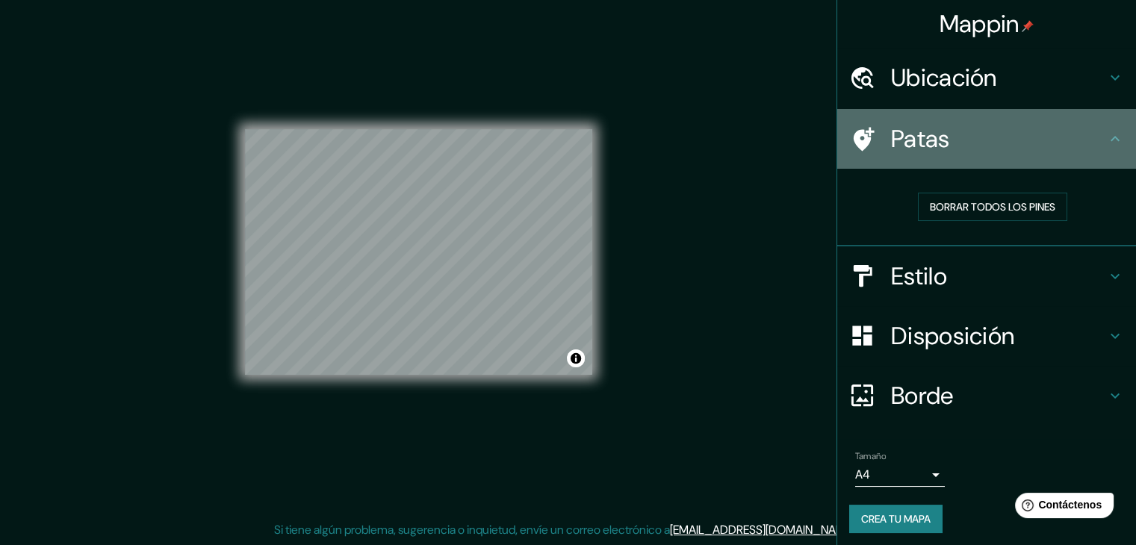
click at [903, 142] on font "Patas" at bounding box center [920, 138] width 59 height 31
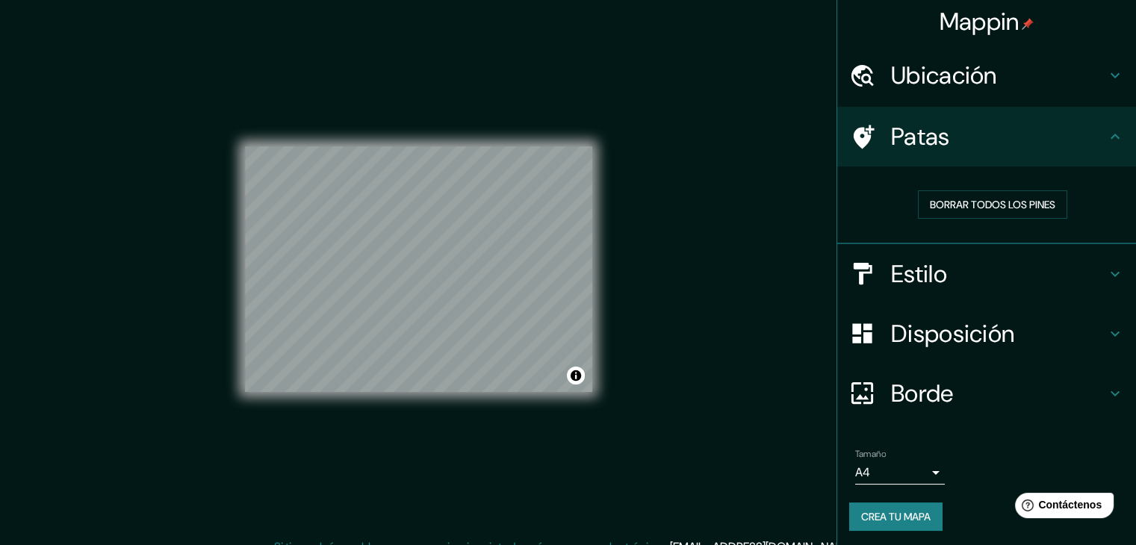
scroll to position [4, 0]
click at [894, 150] on div "Patas" at bounding box center [986, 135] width 299 height 60
click at [854, 140] on icon at bounding box center [864, 135] width 21 height 24
drag, startPoint x: 847, startPoint y: 140, endPoint x: 868, endPoint y: 276, distance: 137.5
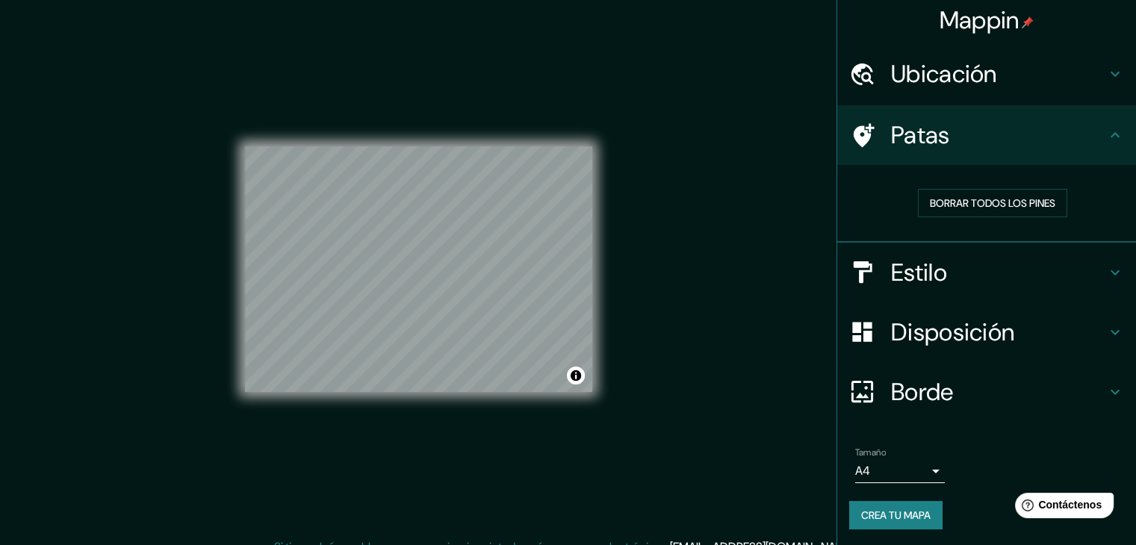
click at [848, 149] on div "Patas" at bounding box center [986, 135] width 299 height 60
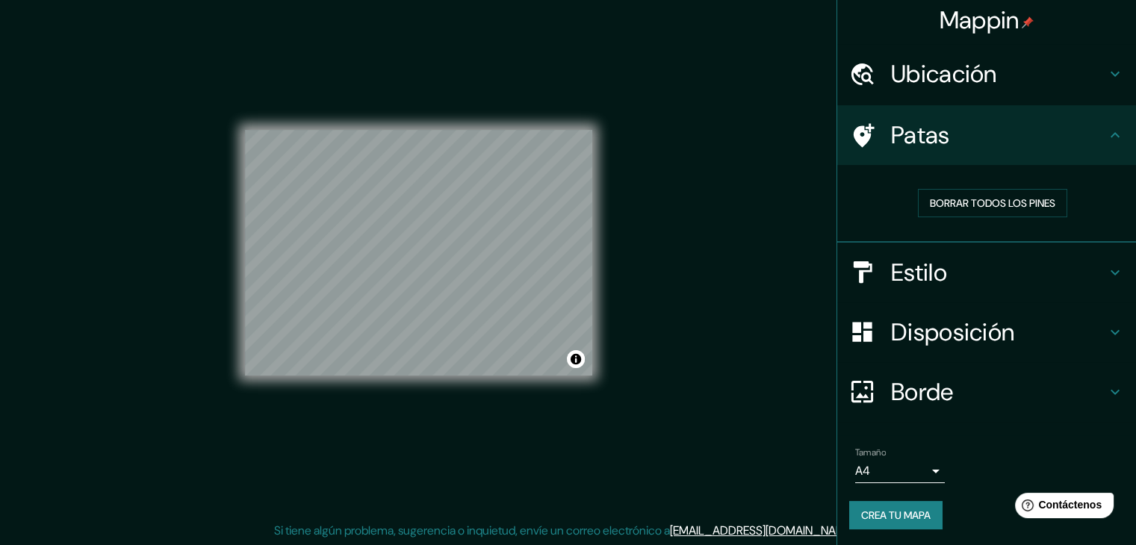
scroll to position [17, 0]
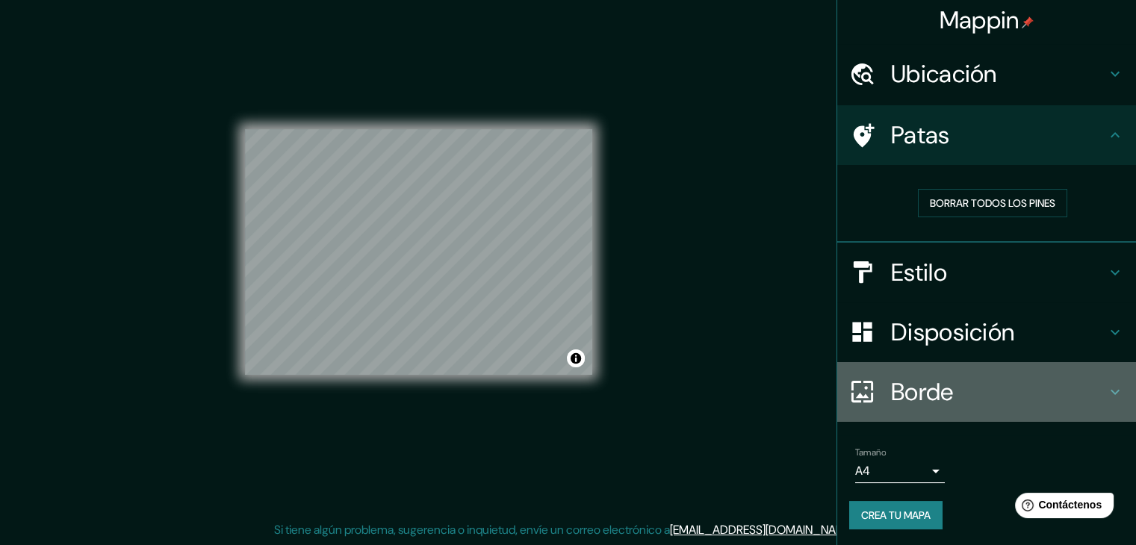
click at [906, 391] on font "Borde" at bounding box center [922, 391] width 63 height 31
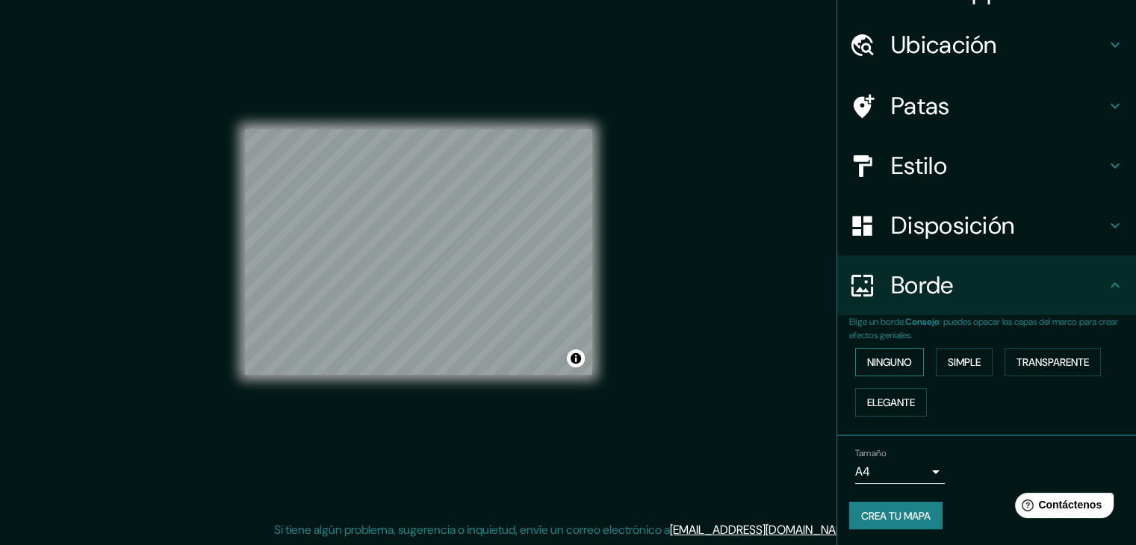
scroll to position [34, 0]
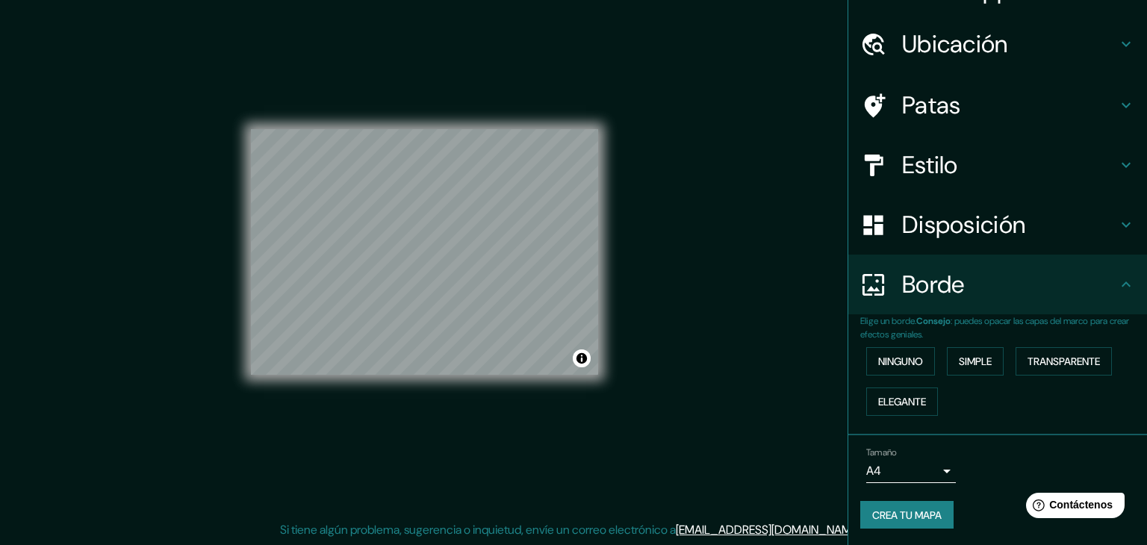
click at [922, 468] on body "Mappin Ubicación Boulevard [PERSON_NAME], [GEOGRAPHIC_DATA], [GEOGRAPHIC_DATA],…" at bounding box center [573, 255] width 1147 height 545
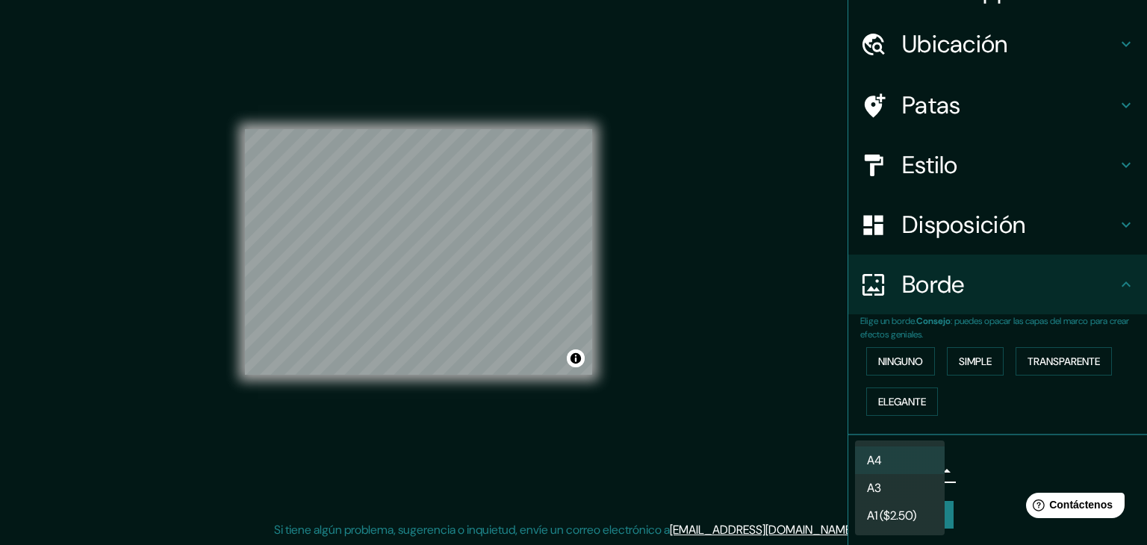
click at [911, 488] on li "A3" at bounding box center [900, 488] width 90 height 28
type input "a4"
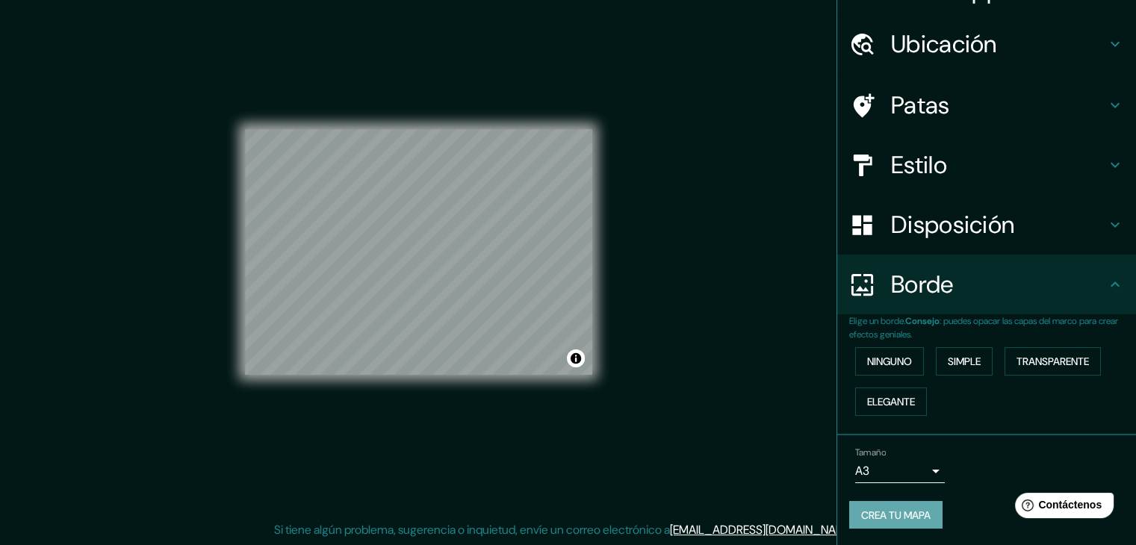
click at [905, 509] on font "Crea tu mapa" at bounding box center [895, 515] width 69 height 13
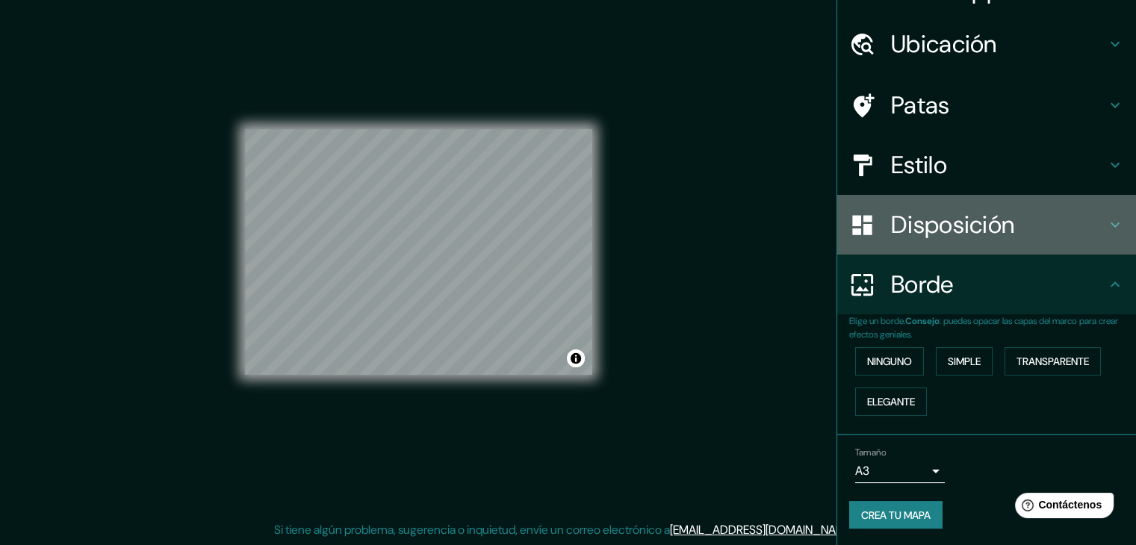
click at [852, 221] on icon at bounding box center [861, 224] width 19 height 19
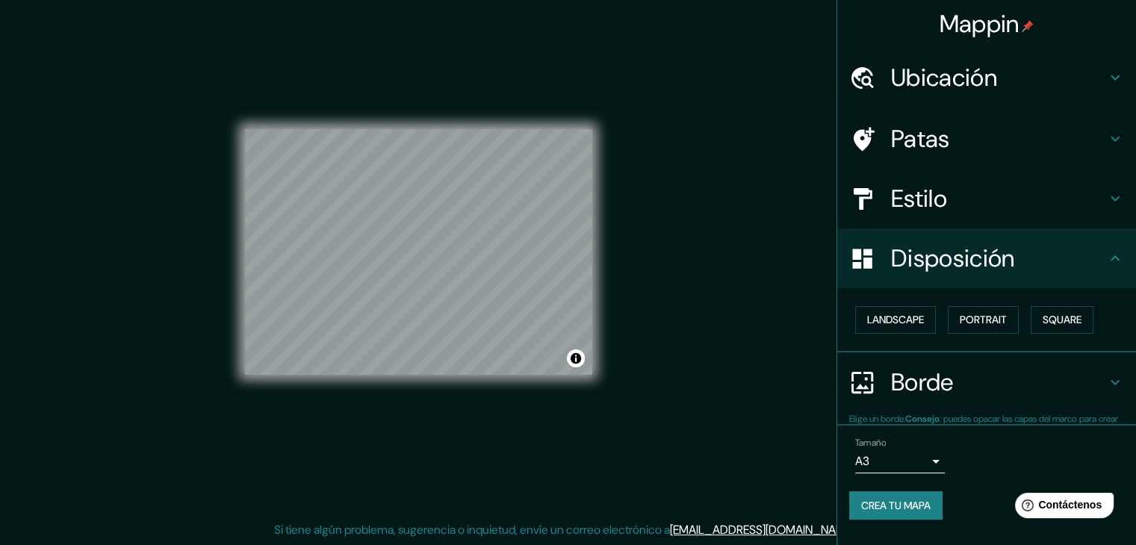
scroll to position [0, 0]
click at [888, 327] on font "Paisaje" at bounding box center [885, 320] width 37 height 19
click at [1028, 323] on font "Cuadrado" at bounding box center [1047, 320] width 55 height 13
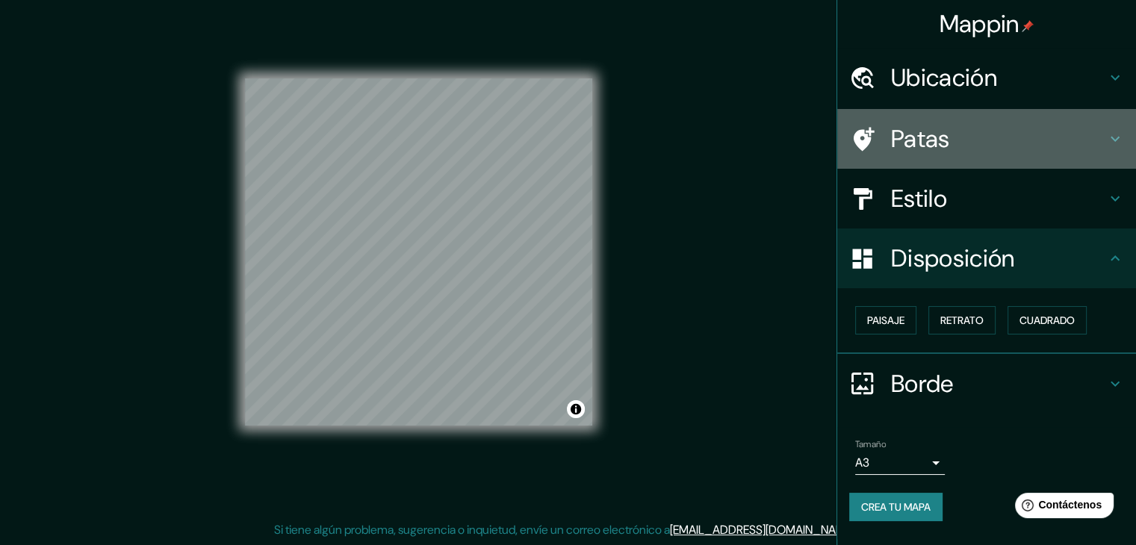
click at [929, 152] on font "Patas" at bounding box center [920, 138] width 59 height 31
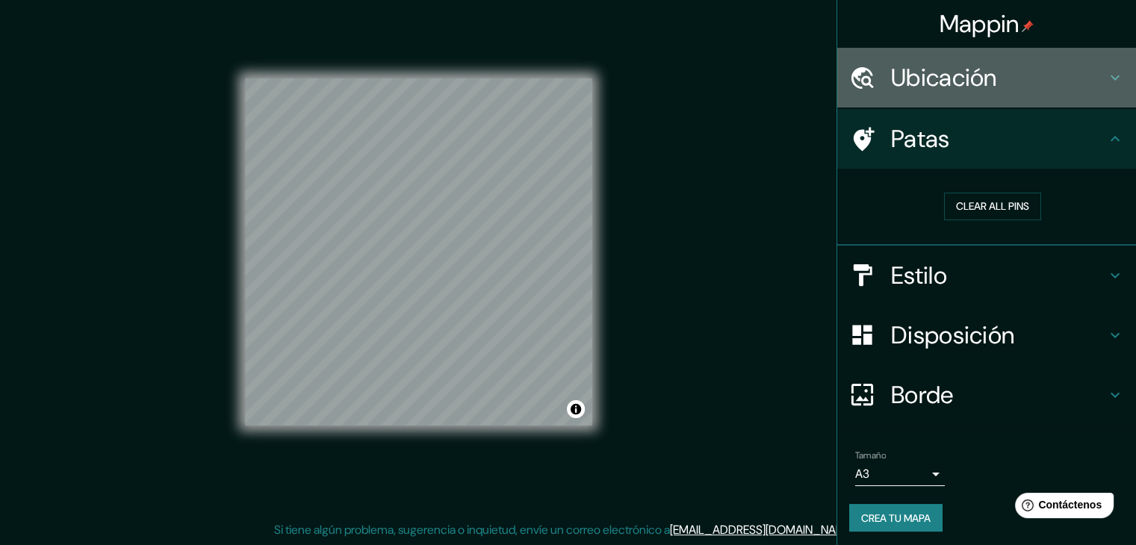
click at [907, 101] on div "Ubicación" at bounding box center [986, 78] width 299 height 60
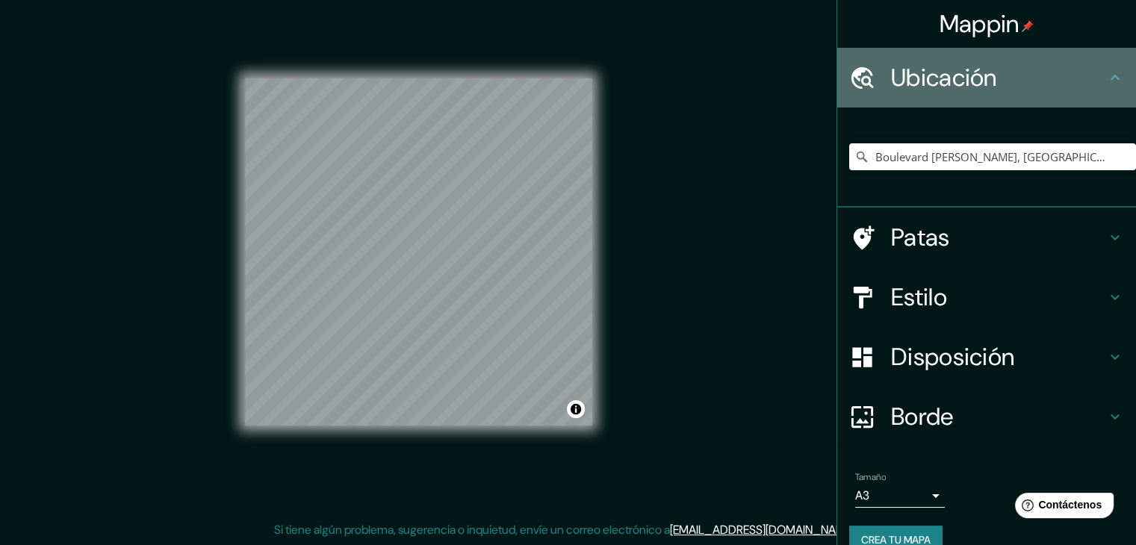
click at [910, 92] on font "Ubicación" at bounding box center [944, 77] width 106 height 31
click at [1077, 78] on h4 "Ubicación" at bounding box center [998, 78] width 215 height 30
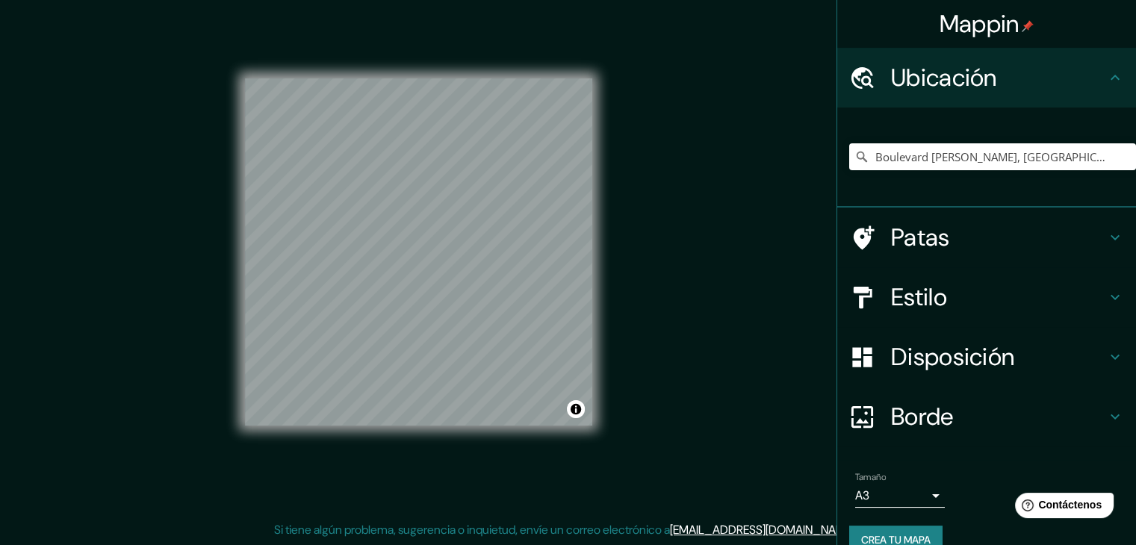
click at [946, 237] on h4 "Patas" at bounding box center [998, 238] width 215 height 30
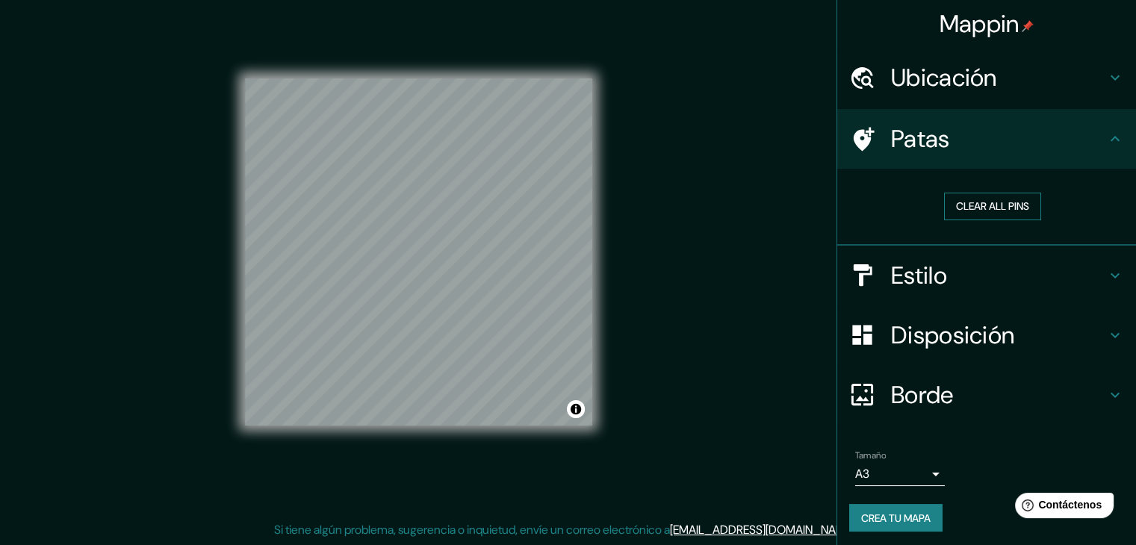
click at [944, 207] on button "Clear all pins" at bounding box center [992, 207] width 97 height 28
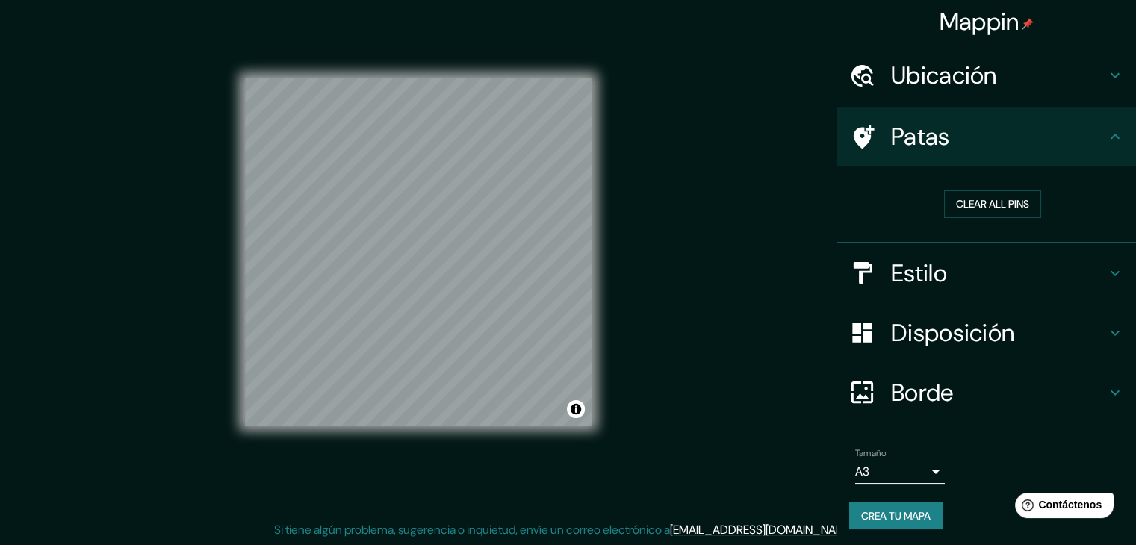
scroll to position [3, 0]
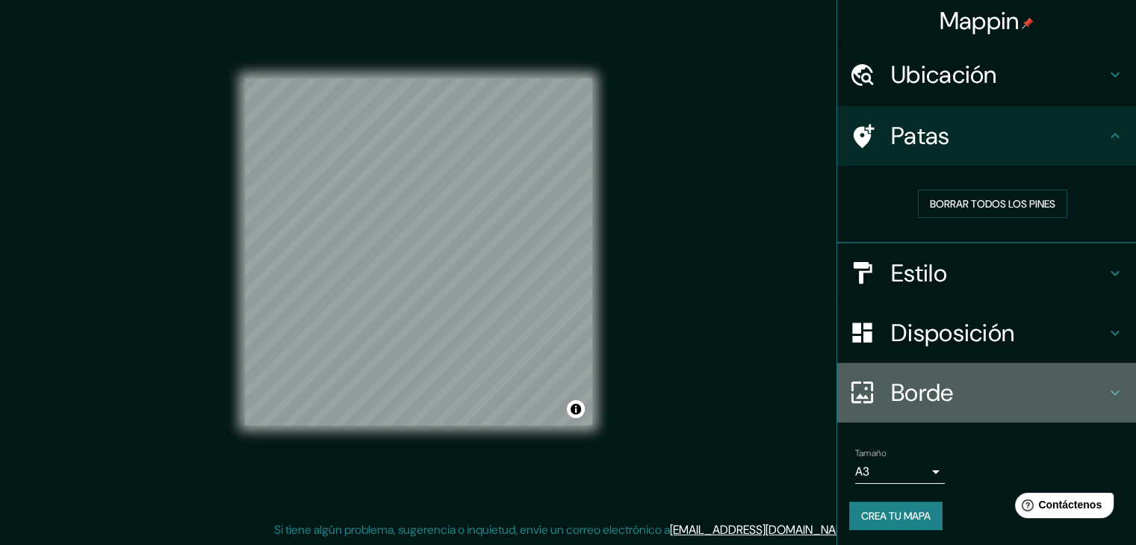
click at [891, 392] on font "Borde" at bounding box center [922, 392] width 63 height 31
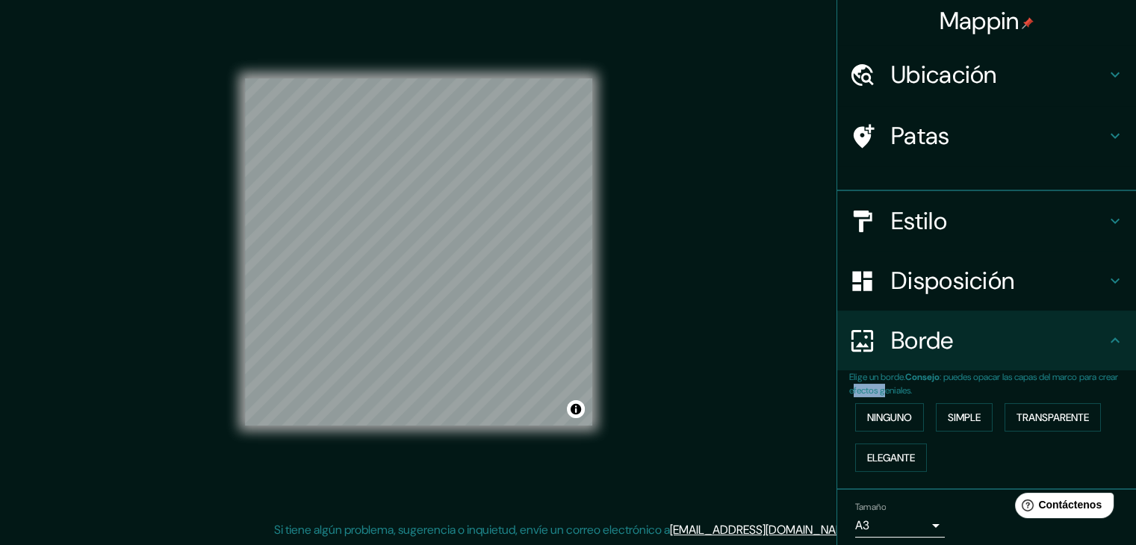
click at [881, 392] on div "Elige un borde. Consejo : puedes opacar las capas del marco para crear efectos …" at bounding box center [992, 424] width 287 height 108
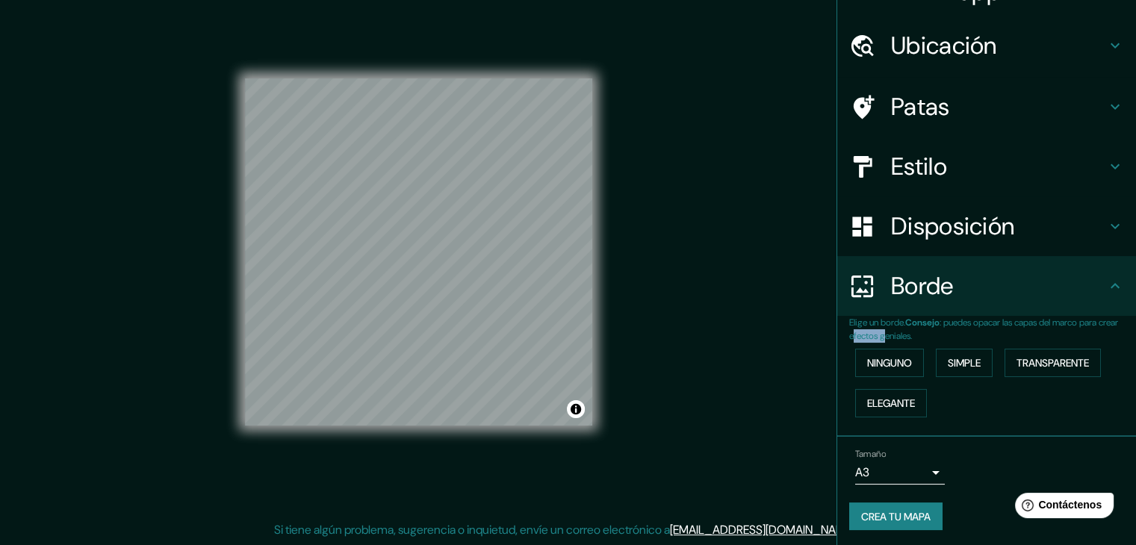
scroll to position [34, 0]
click at [896, 392] on font "Elegante" at bounding box center [891, 401] width 48 height 19
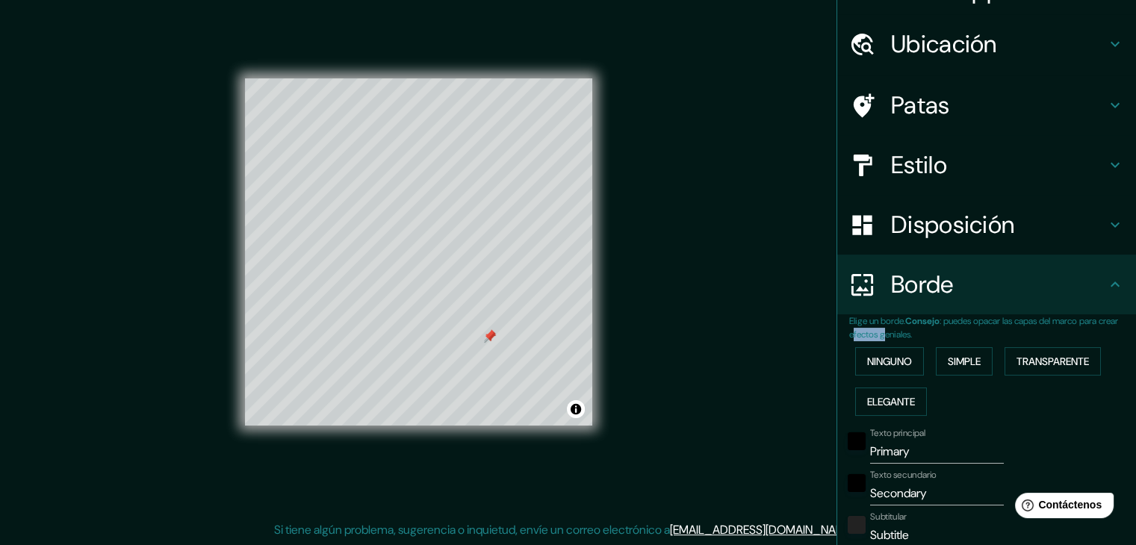
click at [492, 341] on div at bounding box center [490, 337] width 12 height 12
click at [416, 230] on div at bounding box center [421, 225] width 12 height 12
click at [874, 359] on font "Ninguno" at bounding box center [889, 361] width 45 height 13
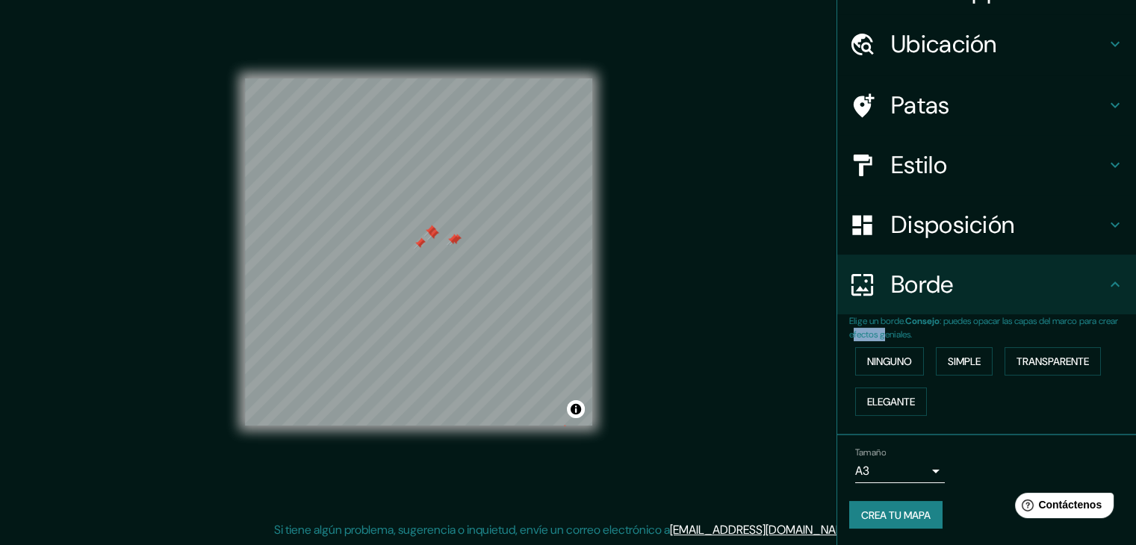
click at [891, 112] on font "Patas" at bounding box center [920, 105] width 59 height 31
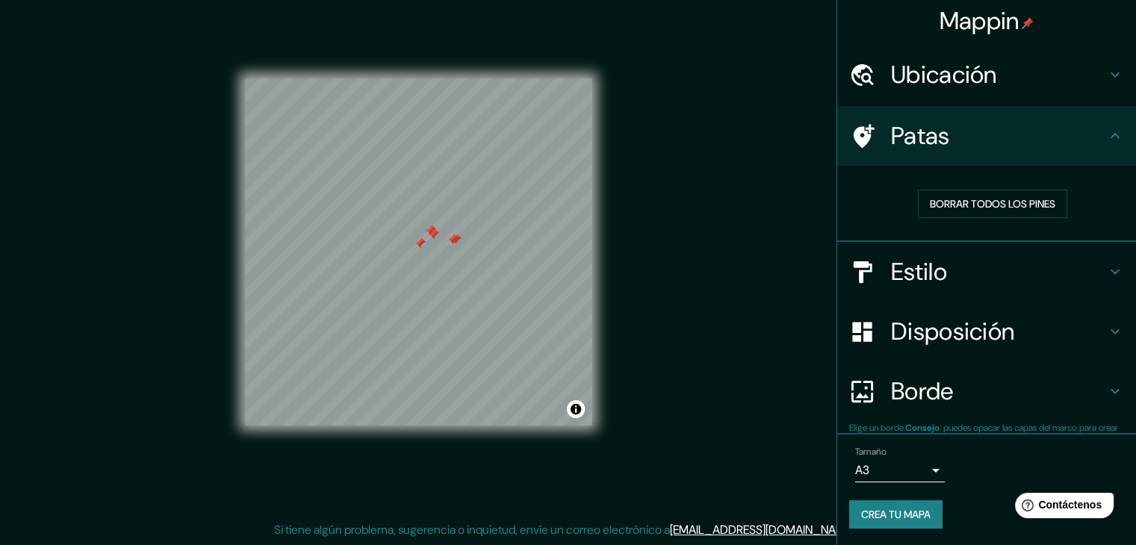
scroll to position [4, 0]
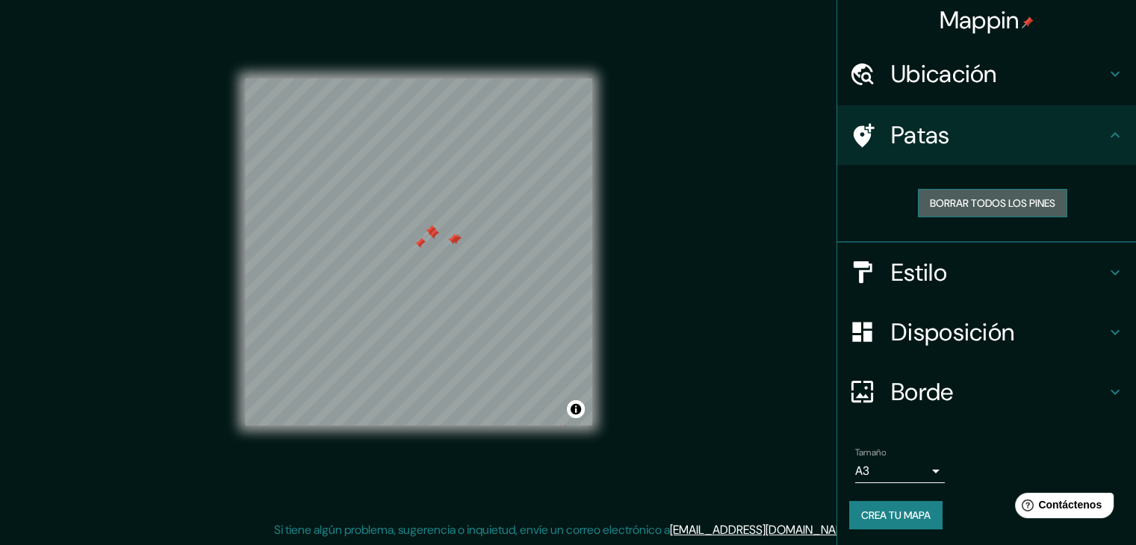
click at [932, 199] on font "Borrar todos los pines" at bounding box center [992, 202] width 125 height 13
click at [907, 390] on font "Borde" at bounding box center [922, 391] width 63 height 31
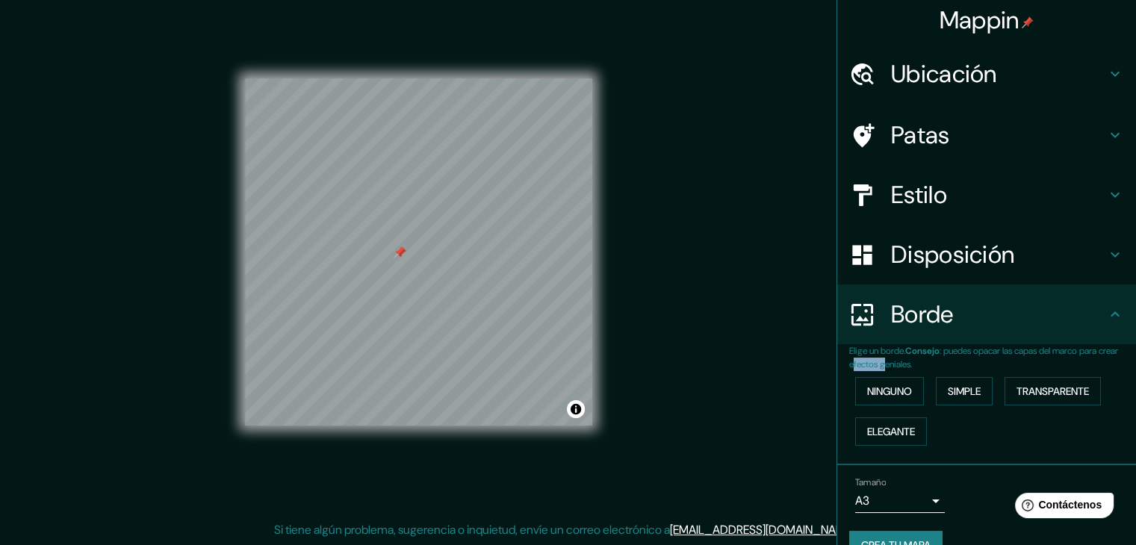
click at [910, 260] on font "Disposición" at bounding box center [952, 254] width 123 height 31
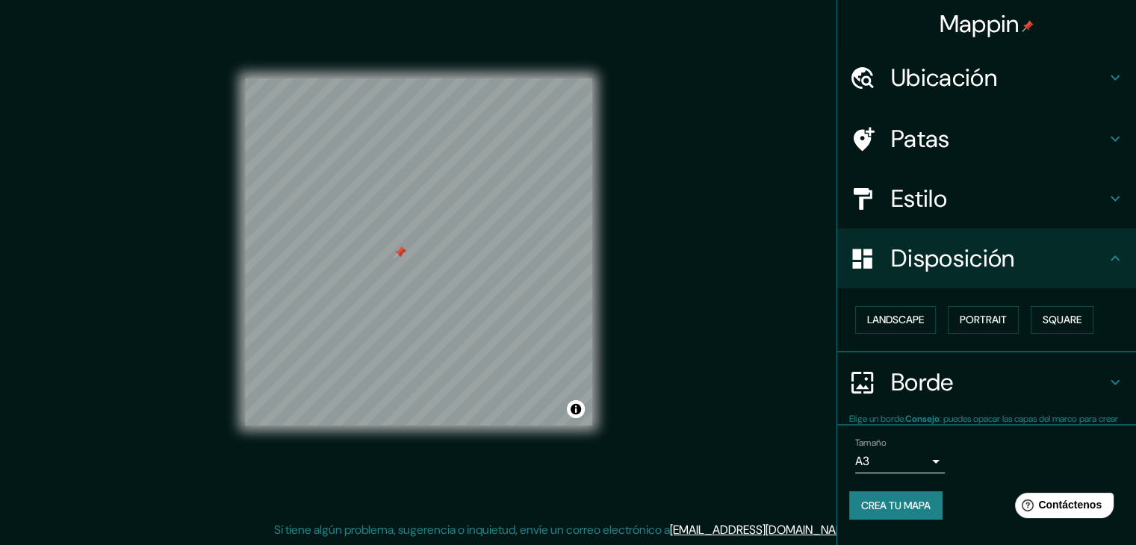
scroll to position [0, 0]
click at [948, 322] on font "Retrato" at bounding box center [961, 320] width 43 height 13
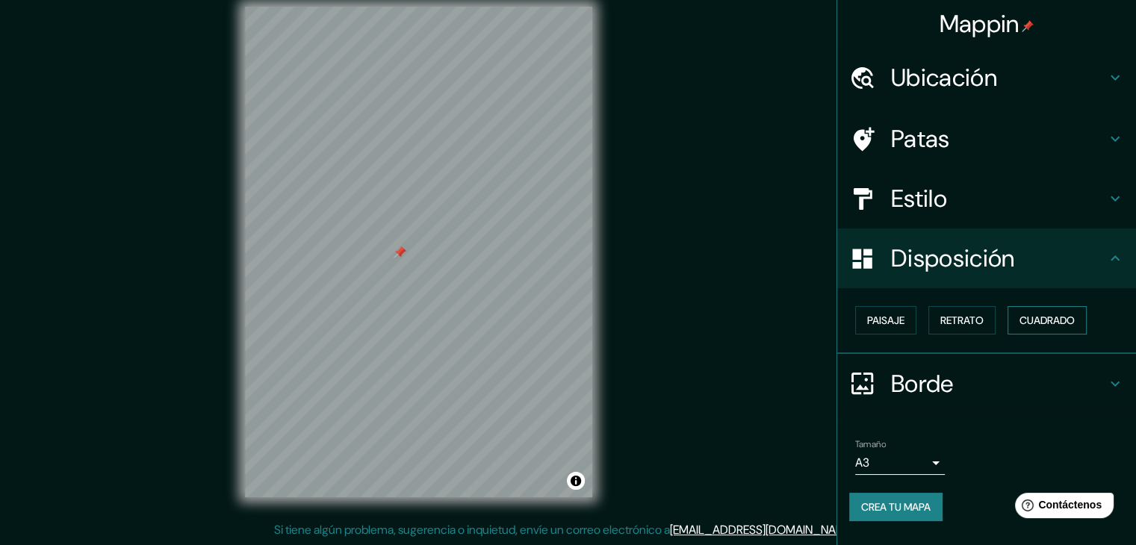
click at [1058, 320] on font "Cuadrado" at bounding box center [1047, 320] width 55 height 13
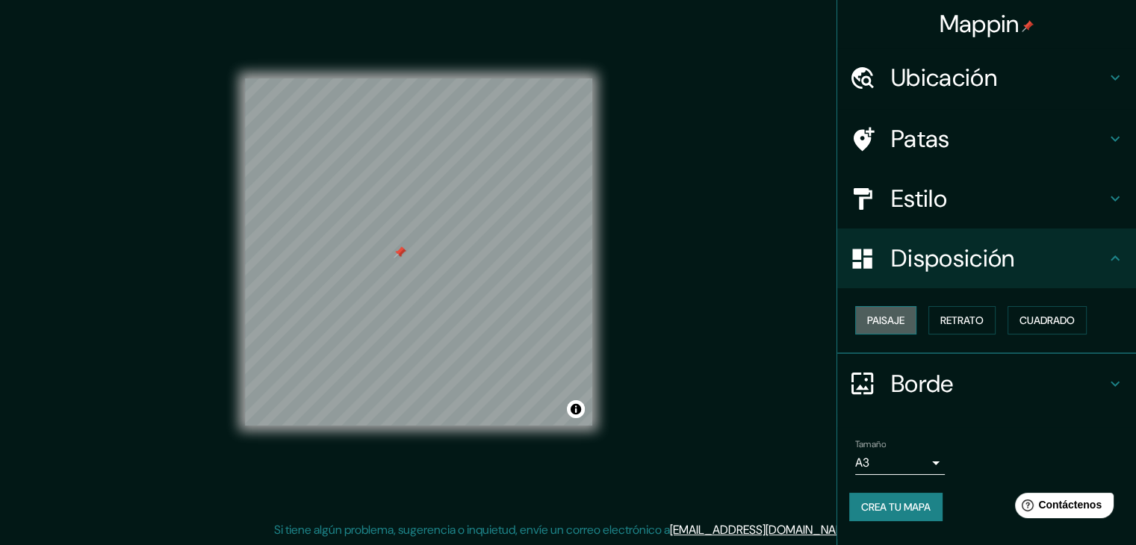
click at [900, 320] on font "Paisaje" at bounding box center [885, 320] width 37 height 13
